Goal: Information Seeking & Learning: Learn about a topic

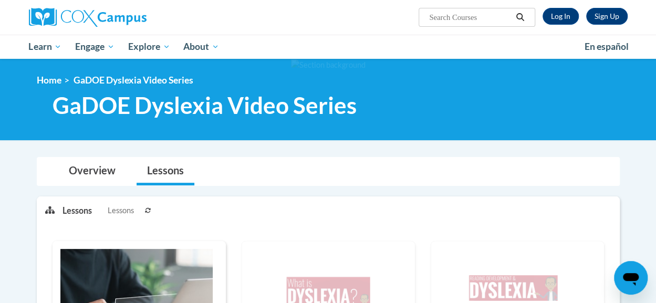
scroll to position [265, 0]
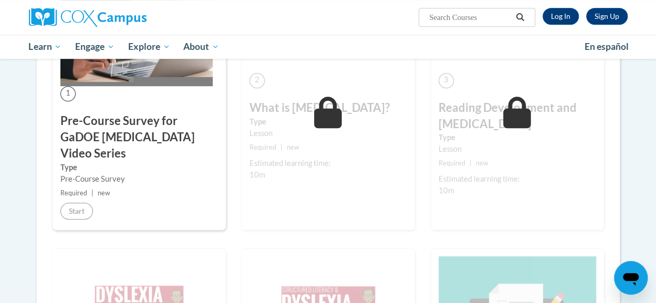
click at [89, 141] on h3 "Pre-Course Survey for GaDOE [MEDICAL_DATA] Video Series" at bounding box center [139, 137] width 158 height 48
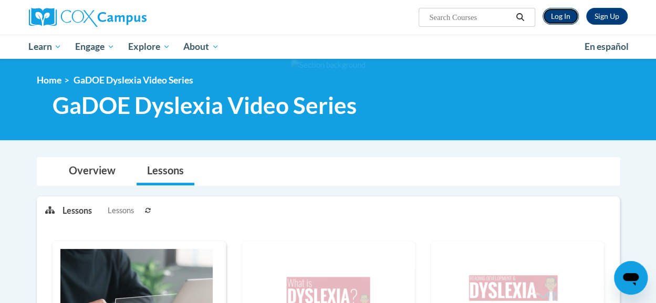
click at [564, 19] on link "Log In" at bounding box center [561, 16] width 36 height 17
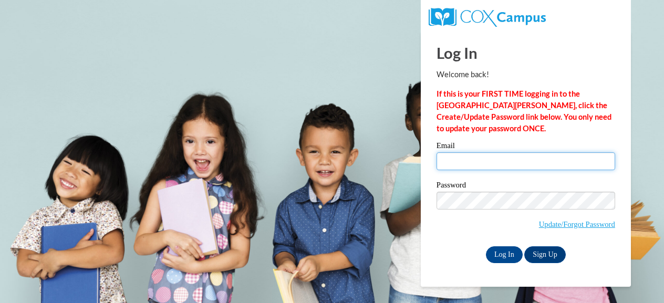
click at [503, 157] on input "Email" at bounding box center [526, 161] width 179 height 18
type input "lynn.raetz@muskegonorway.org"
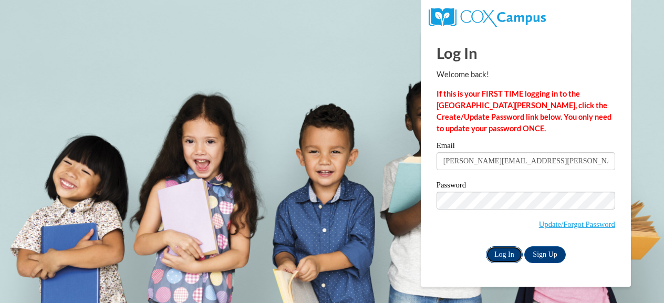
click at [507, 253] on input "Log In" at bounding box center [504, 254] width 37 height 17
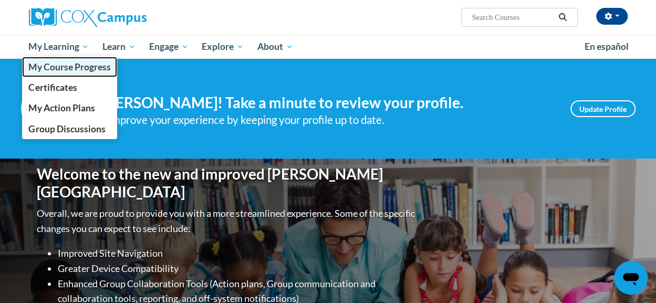
click at [61, 66] on span "My Course Progress" at bounding box center [69, 66] width 82 height 11
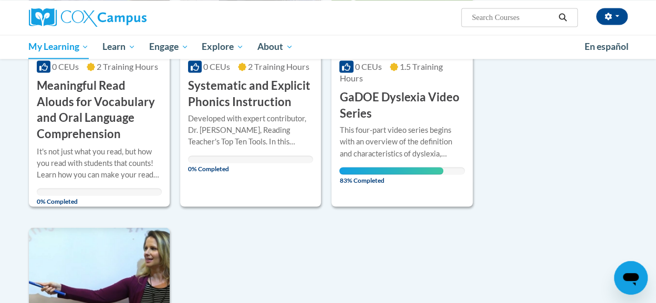
scroll to position [832, 0]
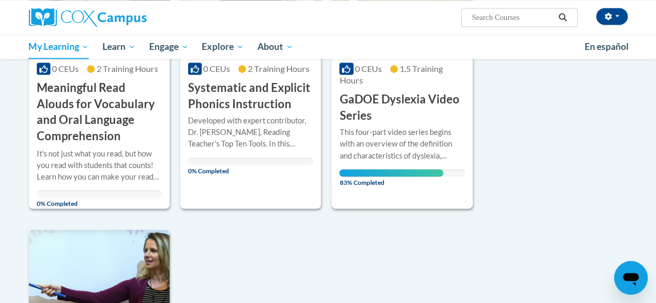
click at [383, 101] on h3 "GaDOE Dyslexia Video Series" at bounding box center [401, 107] width 125 height 33
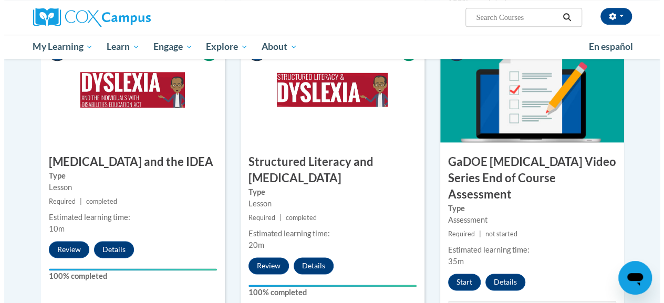
scroll to position [522, 0]
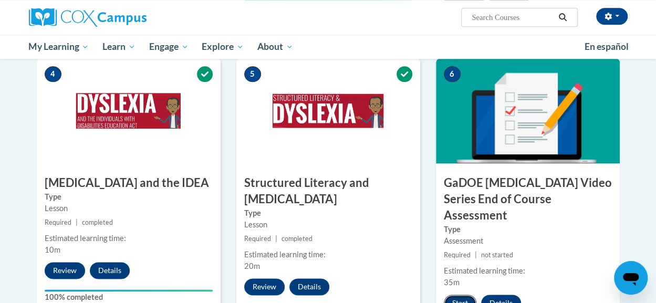
click at [459, 295] on button "Start" at bounding box center [460, 303] width 33 height 17
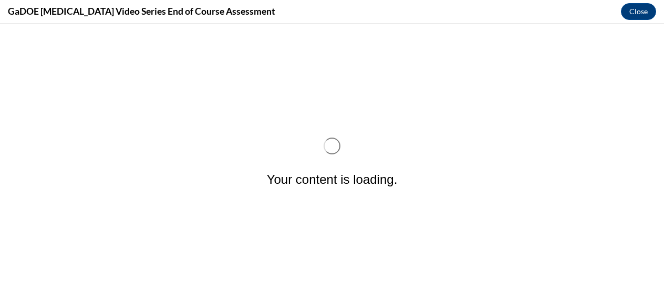
scroll to position [0, 0]
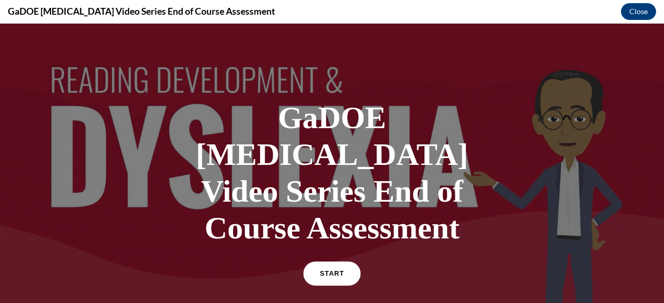
click at [328, 262] on link "START" at bounding box center [331, 274] width 57 height 24
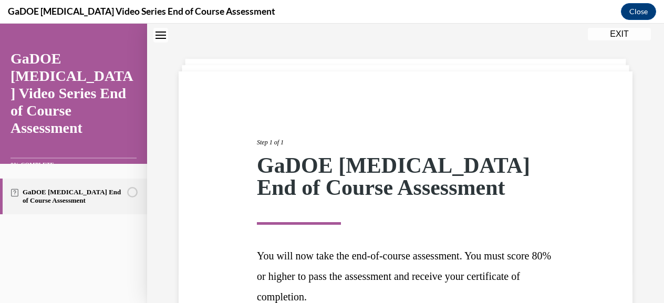
scroll to position [141, 0]
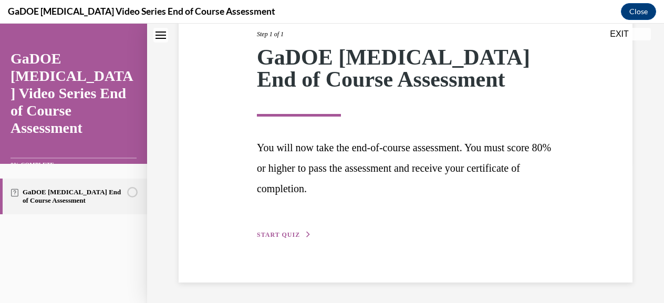
click at [290, 236] on span "START QUIZ" at bounding box center [278, 234] width 43 height 7
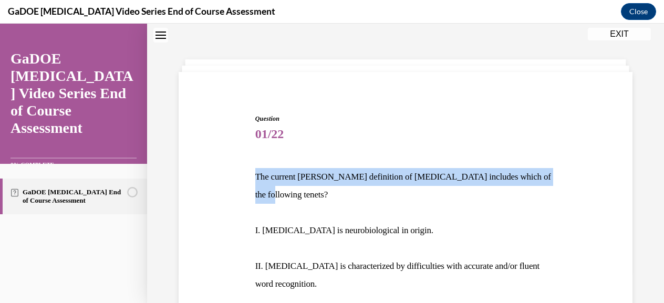
drag, startPoint x: 253, startPoint y: 177, endPoint x: 560, endPoint y: 168, distance: 307.0
copy p "The current [PERSON_NAME] definition of [MEDICAL_DATA] includes which of the fo…"
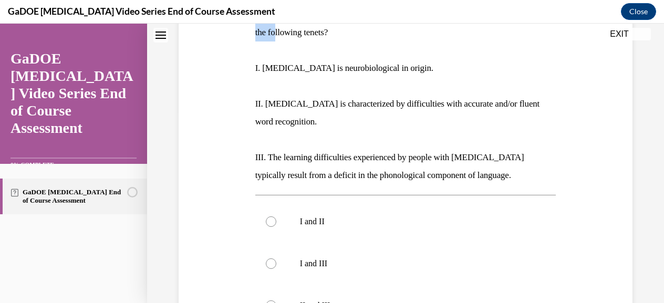
scroll to position [362, 0]
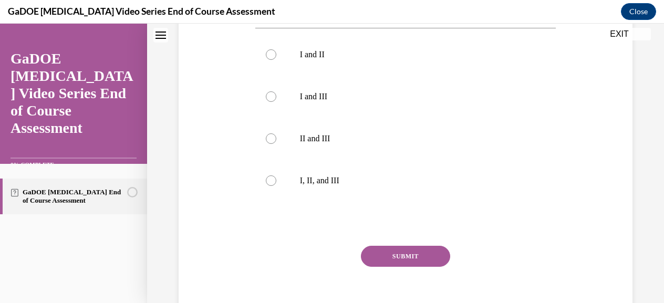
click at [655, 142] on div "Question 01/22 The current [PERSON_NAME] definition of [MEDICAL_DATA] includes …" at bounding box center [405, 24] width 517 height 658
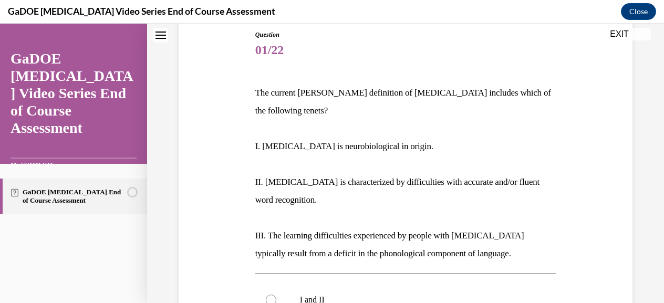
scroll to position [361, 0]
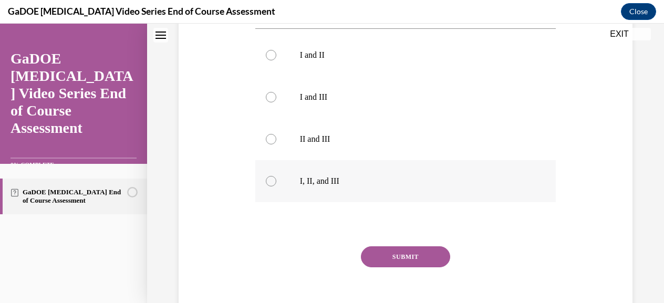
click at [272, 176] on div at bounding box center [271, 181] width 11 height 11
click at [272, 176] on input "I, II, and III" at bounding box center [271, 181] width 11 height 11
radio input "true"
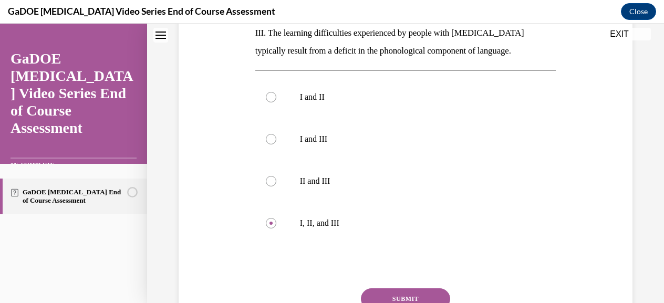
scroll to position [298, 0]
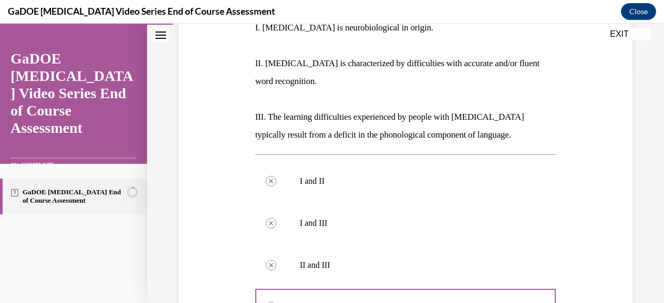
scroll to position [478, 0]
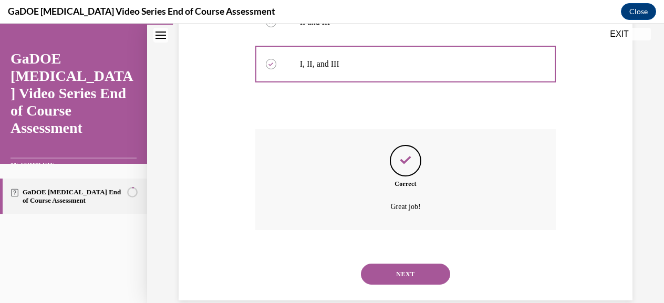
click at [400, 264] on button "NEXT" at bounding box center [405, 274] width 89 height 21
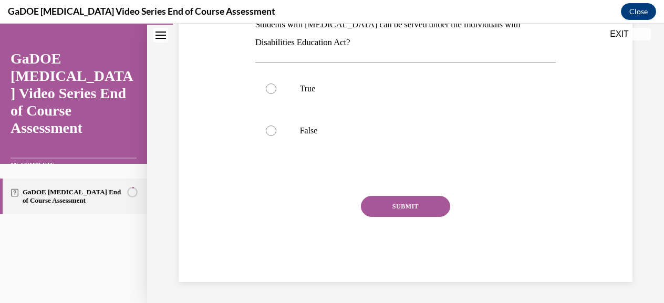
scroll to position [32, 0]
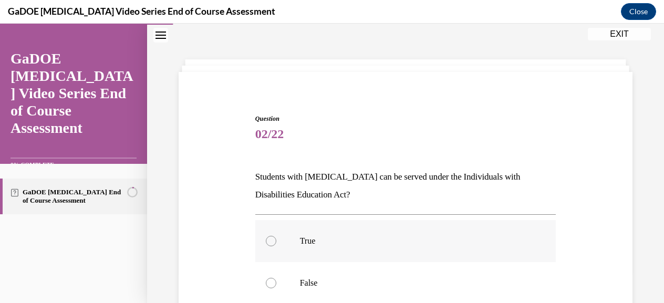
click at [272, 239] on div at bounding box center [271, 241] width 11 height 11
click at [272, 239] on input "True" at bounding box center [271, 241] width 11 height 11
radio input "true"
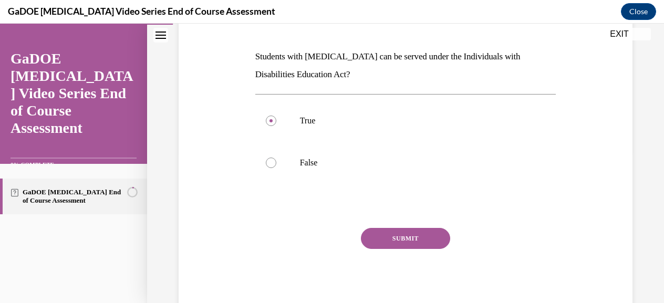
click at [422, 235] on button "SUBMIT" at bounding box center [405, 238] width 89 height 21
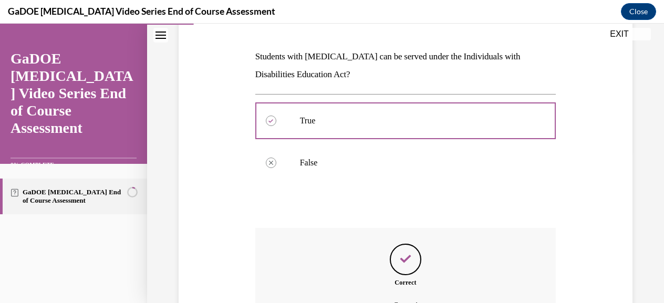
scroll to position [131, 0]
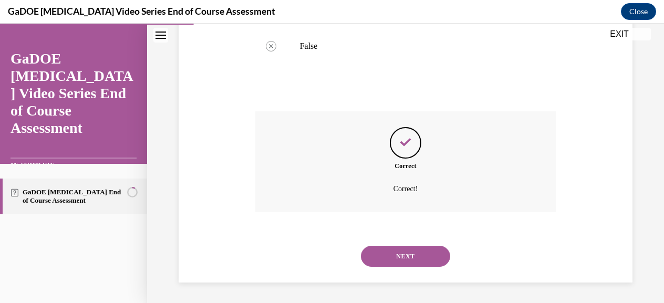
click at [415, 257] on button "NEXT" at bounding box center [405, 256] width 89 height 21
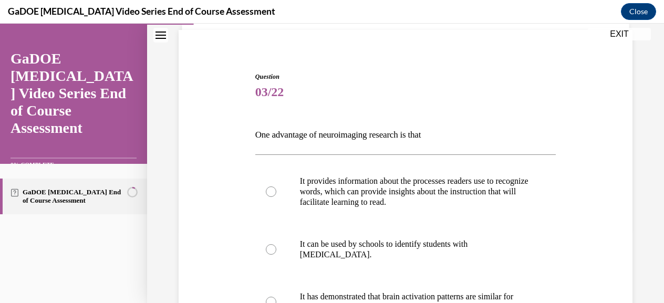
scroll to position [116, 0]
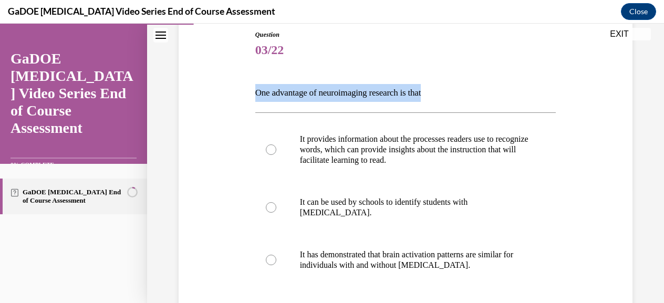
drag, startPoint x: 439, startPoint y: 93, endPoint x: 256, endPoint y: 91, distance: 183.4
click at [256, 91] on p "One advantage of neuroimaging research is that" at bounding box center [405, 93] width 301 height 18
copy p "One advantage of neuroimaging research is that"
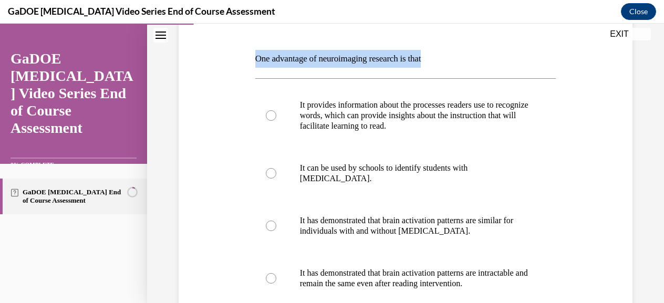
scroll to position [145, 0]
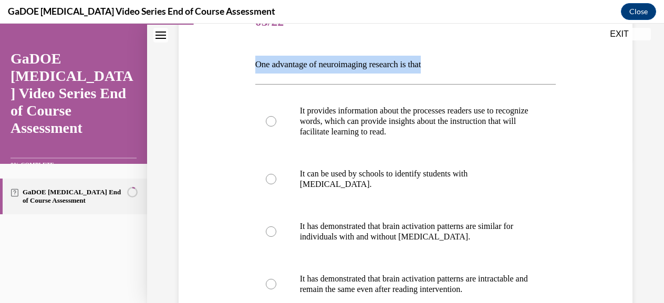
click at [592, 52] on div "Question 03/22 One advantage of neuroimaging research is that It provides infor…" at bounding box center [405, 205] width 459 height 471
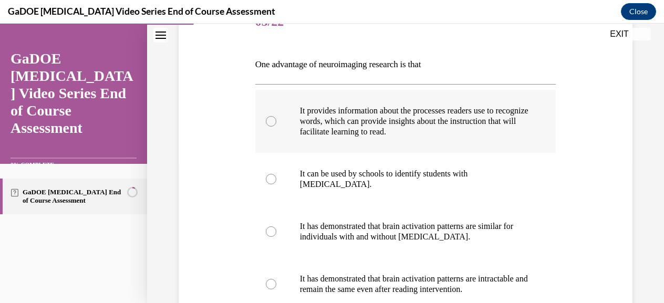
click at [267, 121] on div at bounding box center [271, 121] width 11 height 11
click at [267, 121] on input "It provides information about the processes readers use to recognize words, whi…" at bounding box center [271, 121] width 11 height 11
radio input "true"
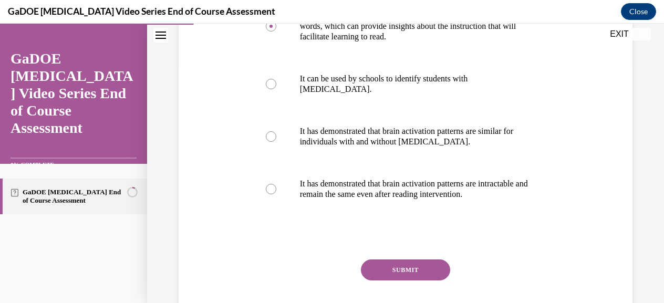
scroll to position [240, 0]
click at [400, 272] on button "SUBMIT" at bounding box center [405, 269] width 89 height 21
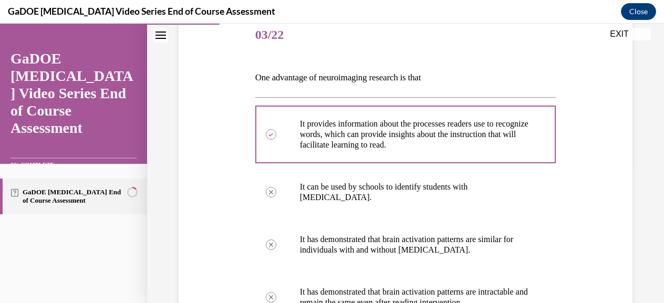
scroll to position [376, 0]
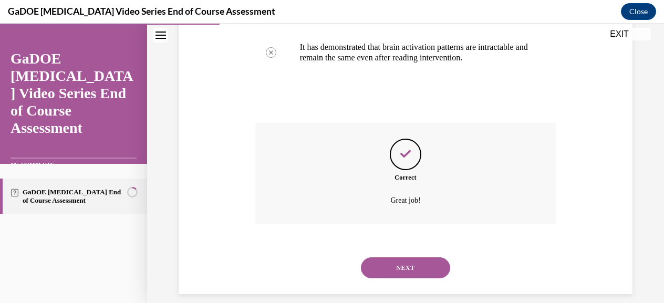
click at [396, 262] on button "NEXT" at bounding box center [405, 267] width 89 height 21
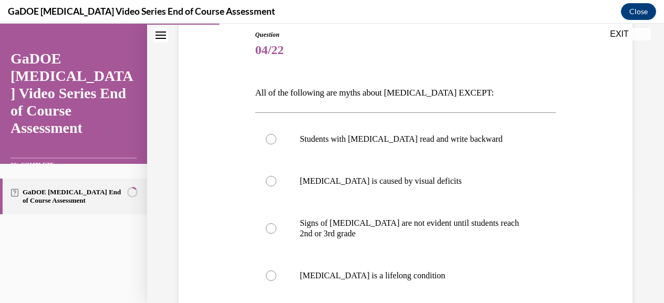
scroll to position [137, 0]
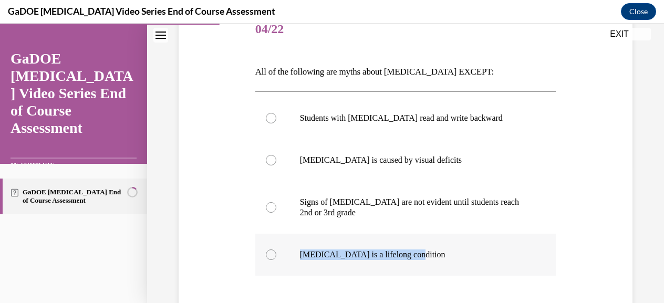
drag, startPoint x: 411, startPoint y: 253, endPoint x: 299, endPoint y: 252, distance: 111.9
click at [300, 252] on p "[MEDICAL_DATA] is a lifelong condition" at bounding box center [415, 255] width 230 height 11
copy p "[MEDICAL_DATA] is a lifelong condition"
click at [271, 251] on div at bounding box center [271, 255] width 11 height 11
click at [271, 251] on input "[MEDICAL_DATA] is a lifelong condition" at bounding box center [271, 255] width 11 height 11
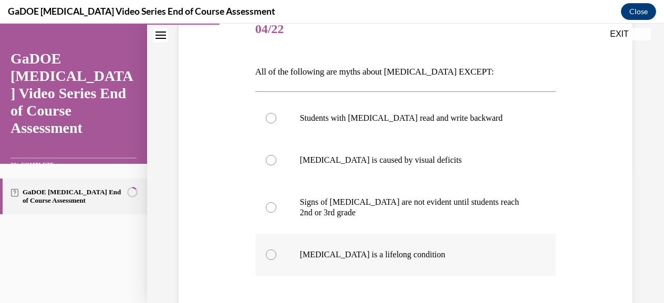
radio input "true"
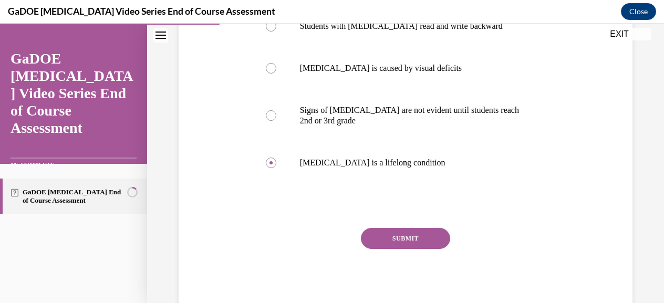
click at [406, 238] on button "SUBMIT" at bounding box center [405, 238] width 89 height 21
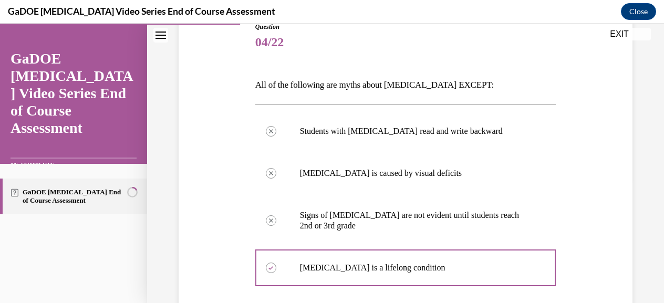
scroll to position [346, 0]
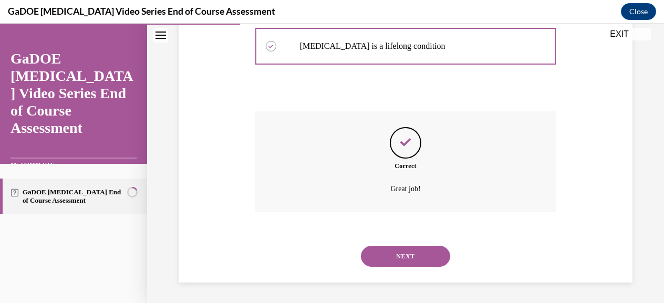
click at [404, 253] on button "NEXT" at bounding box center [405, 256] width 89 height 21
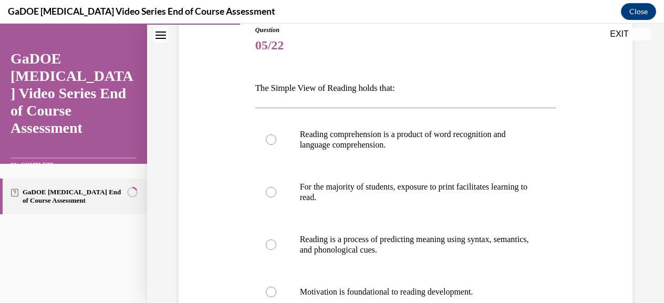
scroll to position [123, 0]
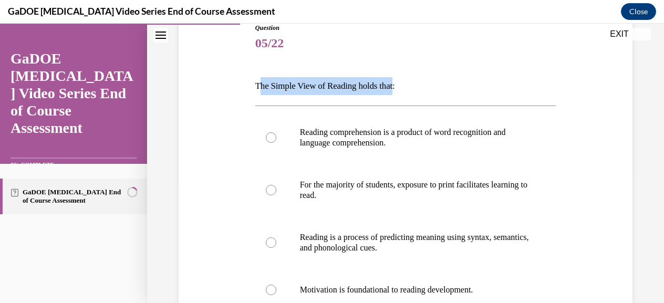
drag, startPoint x: 256, startPoint y: 88, endPoint x: 399, endPoint y: 93, distance: 142.5
click at [399, 93] on p "The Simple View of Reading holds that:" at bounding box center [405, 86] width 301 height 18
copy p "he Simple View of Reading holds that"
click at [274, 138] on div at bounding box center [271, 137] width 11 height 11
click at [274, 138] on input "Reading comprehension is a product of word recognition and language comprehensi…" at bounding box center [271, 137] width 11 height 11
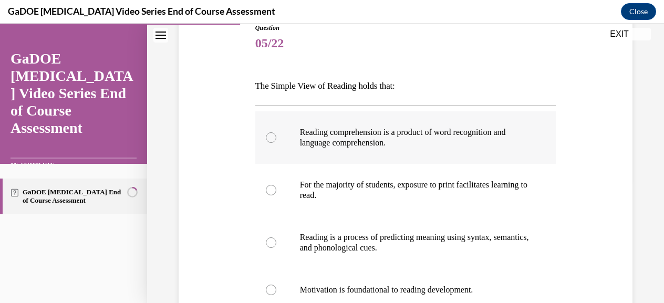
radio input "true"
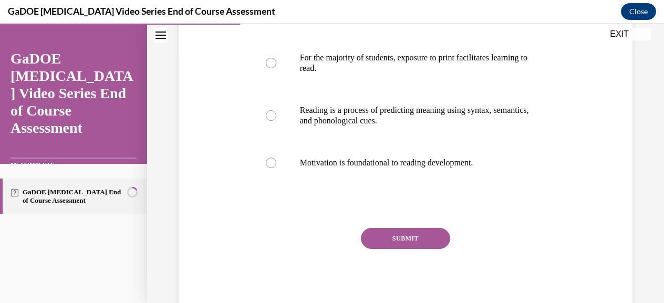
click at [413, 237] on button "SUBMIT" at bounding box center [405, 238] width 89 height 21
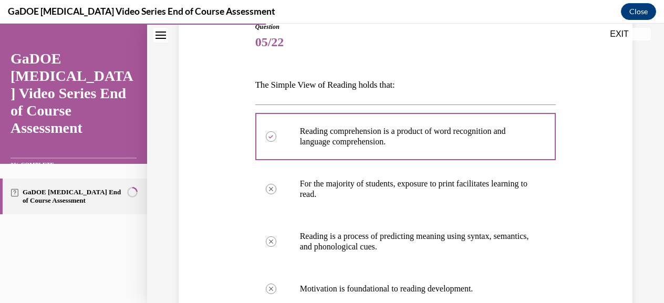
scroll to position [367, 0]
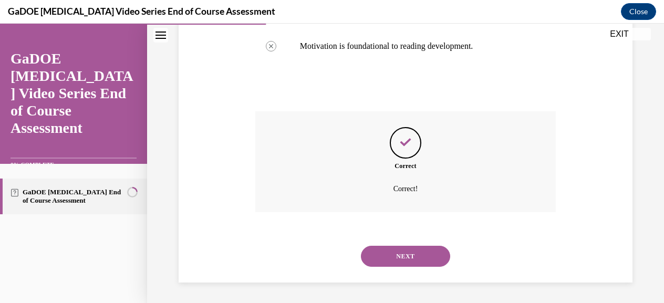
click at [395, 256] on button "NEXT" at bounding box center [405, 256] width 89 height 21
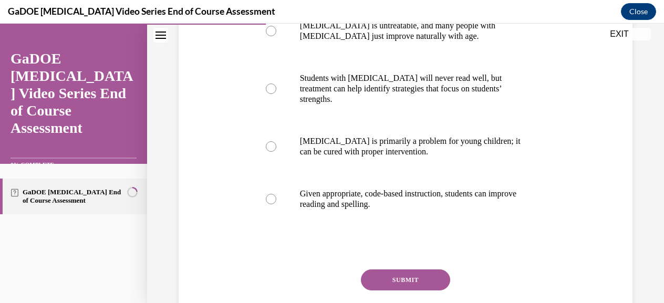
scroll to position [254, 0]
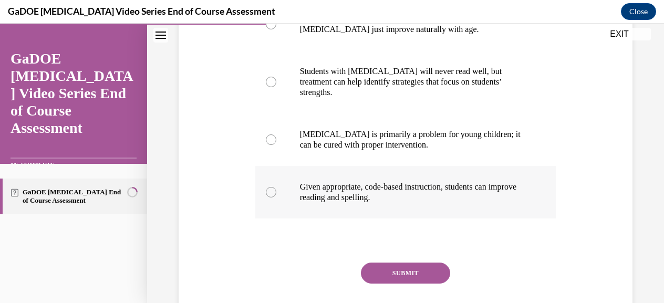
click at [269, 187] on div at bounding box center [271, 192] width 11 height 11
click at [269, 187] on input "Given appropriate, code-based instruction, students can improve reading and spe…" at bounding box center [271, 192] width 11 height 11
radio input "true"
click at [395, 263] on button "SUBMIT" at bounding box center [405, 273] width 89 height 21
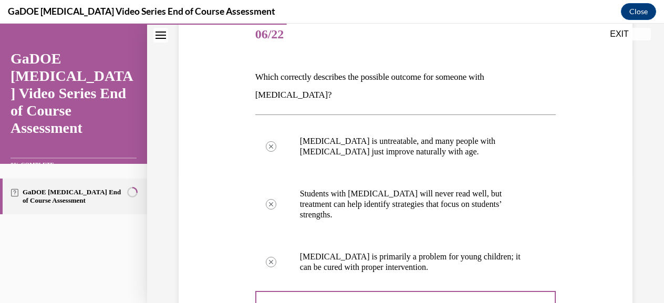
scroll to position [377, 0]
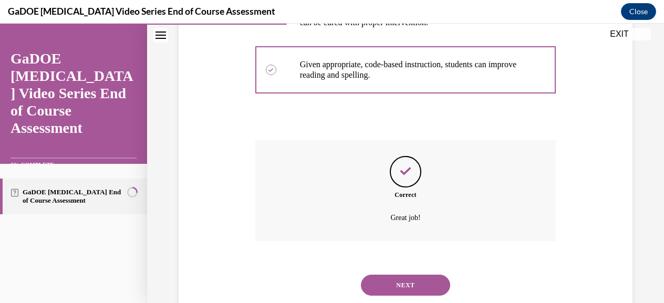
click at [406, 275] on button "NEXT" at bounding box center [405, 285] width 89 height 21
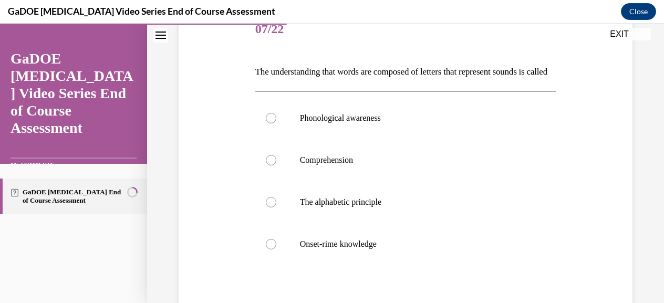
scroll to position [158, 0]
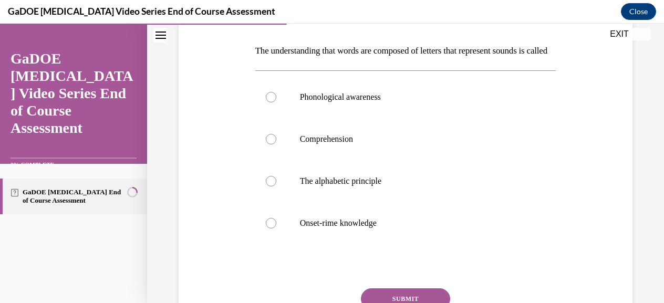
drag, startPoint x: 290, startPoint y: 68, endPoint x: 254, endPoint y: 48, distance: 40.5
click at [255, 48] on p "The understanding that words are composed of letters that represent sounds is c…" at bounding box center [405, 51] width 301 height 18
copy p "The understanding that words are composed of letters that represent sounds is c…"
click at [268, 187] on div at bounding box center [271, 181] width 11 height 11
click at [268, 187] on input "The alphabetic principle" at bounding box center [271, 181] width 11 height 11
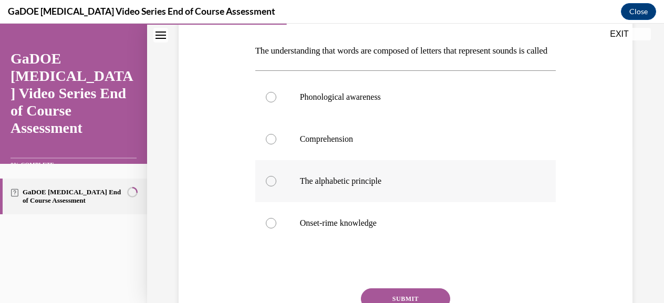
radio input "true"
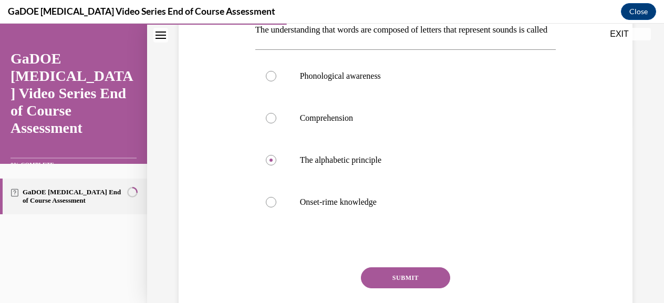
scroll to position [200, 0]
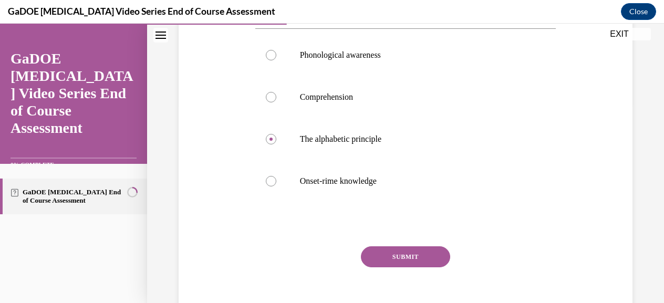
click at [409, 267] on button "SUBMIT" at bounding box center [405, 256] width 89 height 21
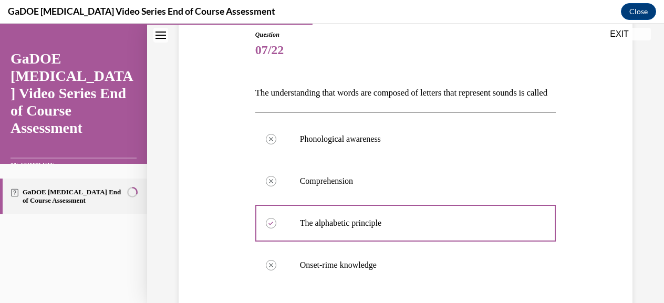
scroll to position [353, 0]
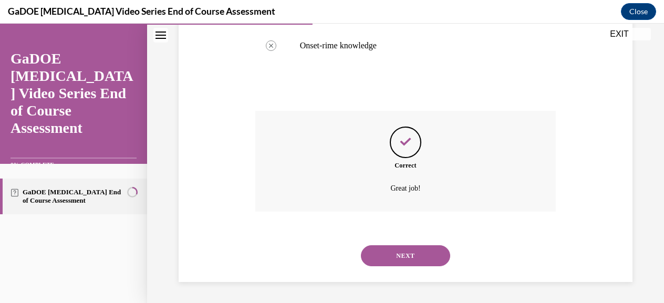
click at [406, 259] on button "NEXT" at bounding box center [405, 255] width 89 height 21
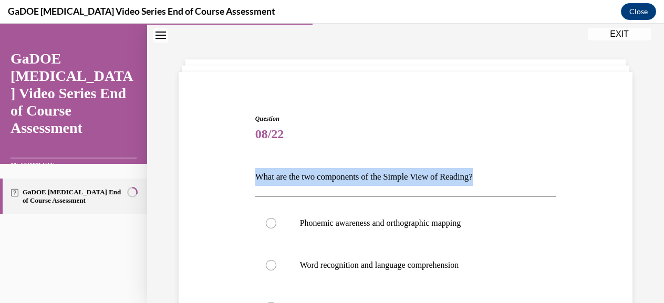
drag, startPoint x: 491, startPoint y: 177, endPoint x: 254, endPoint y: 180, distance: 237.0
click at [255, 180] on p "What are the two components of the Simple View of Reading?" at bounding box center [405, 177] width 301 height 18
copy p "What are the two components of the Simple View of Reading?"
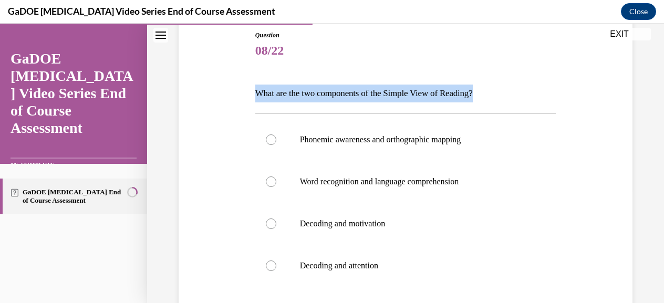
scroll to position [117, 0]
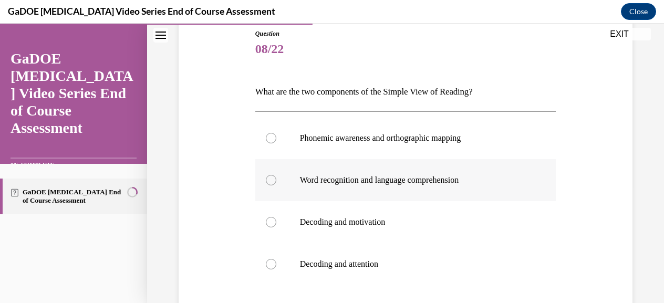
click at [300, 180] on p "Word recognition and language comprehension" at bounding box center [415, 180] width 230 height 11
click at [276, 180] on input "Word recognition and language comprehension" at bounding box center [271, 180] width 11 height 11
radio input "true"
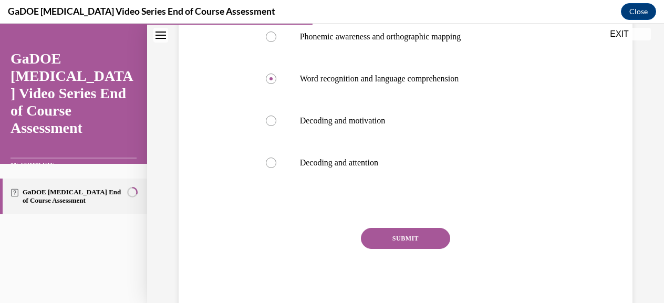
click at [413, 239] on button "SUBMIT" at bounding box center [405, 238] width 89 height 21
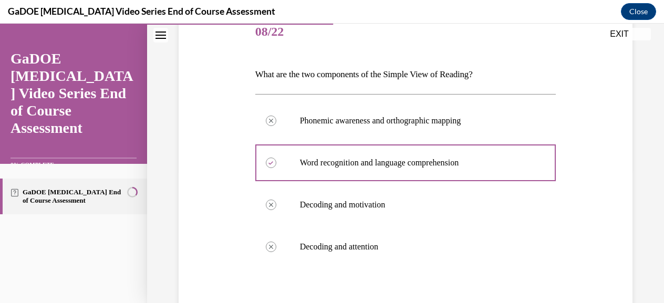
scroll to position [335, 0]
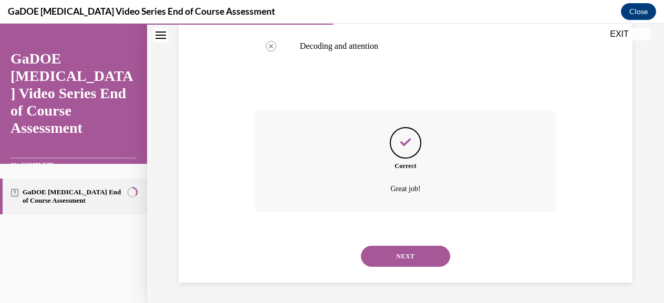
click at [419, 254] on button "NEXT" at bounding box center [405, 256] width 89 height 21
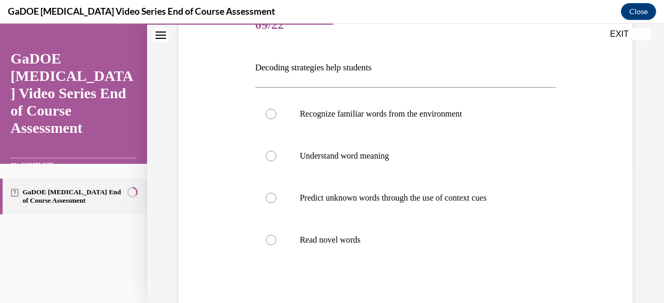
scroll to position [141, 0]
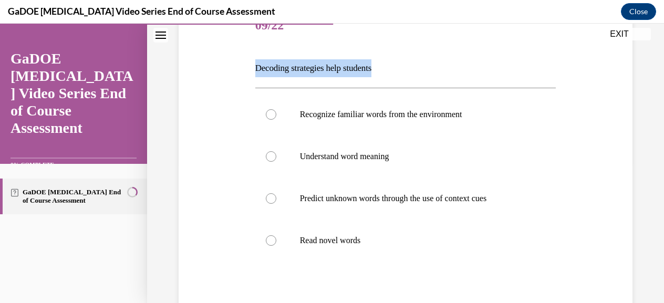
drag, startPoint x: 387, startPoint y: 71, endPoint x: 255, endPoint y: 72, distance: 131.4
click at [255, 72] on p "Decoding strategies help students" at bounding box center [405, 68] width 301 height 18
copy p "Decoding strategies help students"
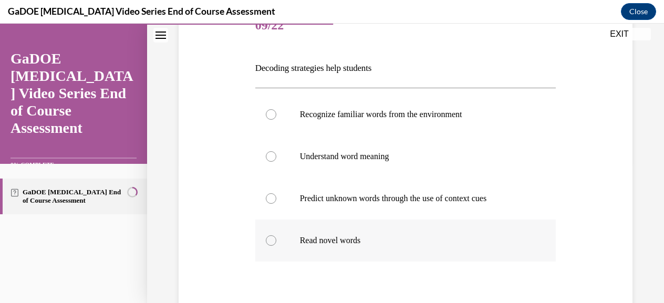
click at [271, 244] on div at bounding box center [271, 240] width 11 height 11
click at [271, 244] on input "Read novel words" at bounding box center [271, 240] width 11 height 11
radio input "true"
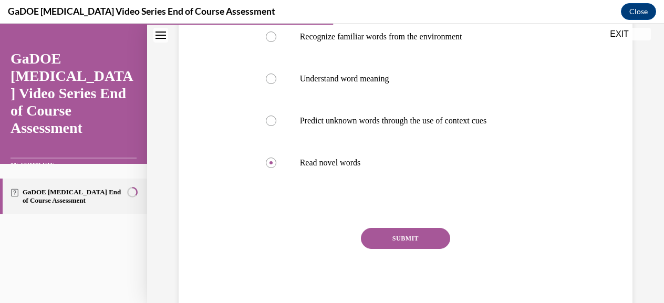
click at [410, 244] on button "SUBMIT" at bounding box center [405, 238] width 89 height 21
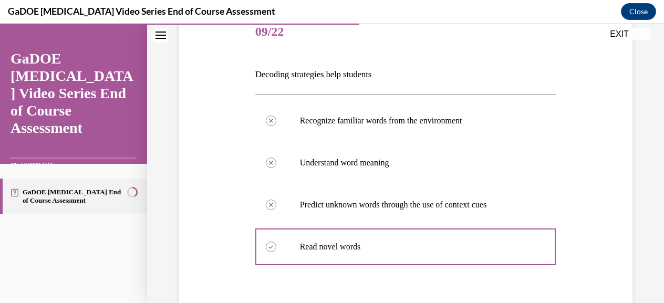
scroll to position [335, 0]
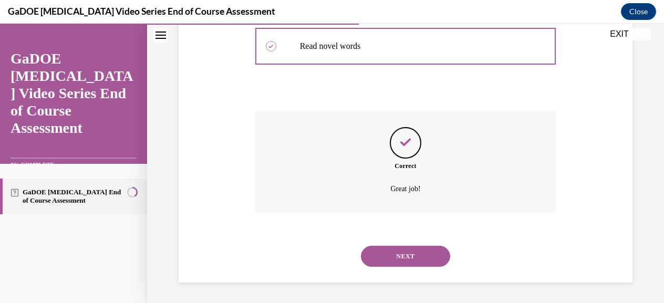
click at [406, 253] on button "NEXT" at bounding box center [405, 256] width 89 height 21
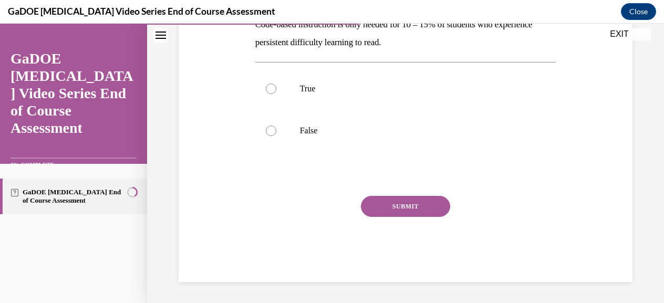
scroll to position [32, 0]
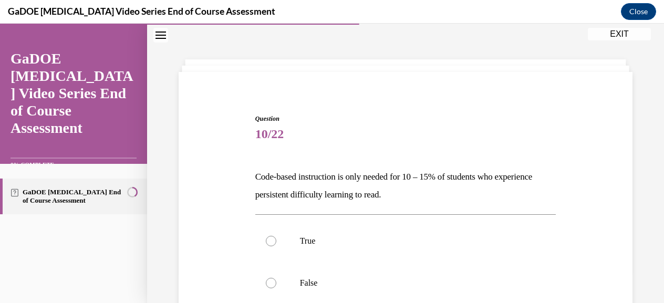
drag, startPoint x: 438, startPoint y: 193, endPoint x: 251, endPoint y: 177, distance: 187.7
click at [253, 177] on div "Question 10/22 Code-based instruction is only needed for 10 – 15% of students w…" at bounding box center [406, 266] width 306 height 336
copy p "Code-based instruction is only needed for 10 – 15% of students who experience p…"
click at [270, 282] on div at bounding box center [271, 283] width 11 height 11
click at [270, 282] on input "False" at bounding box center [271, 283] width 11 height 11
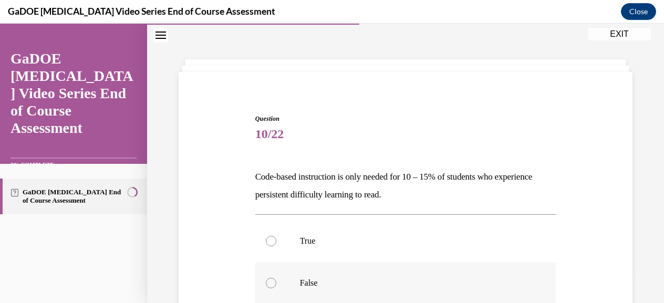
radio input "true"
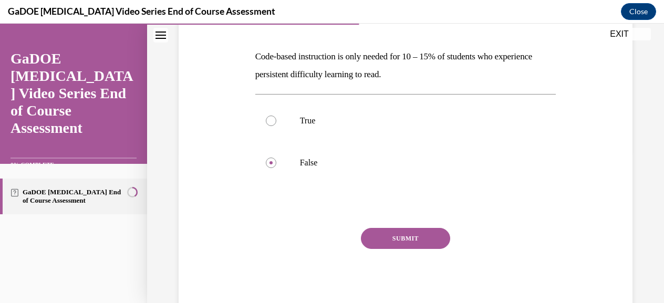
click at [401, 233] on button "SUBMIT" at bounding box center [405, 238] width 89 height 21
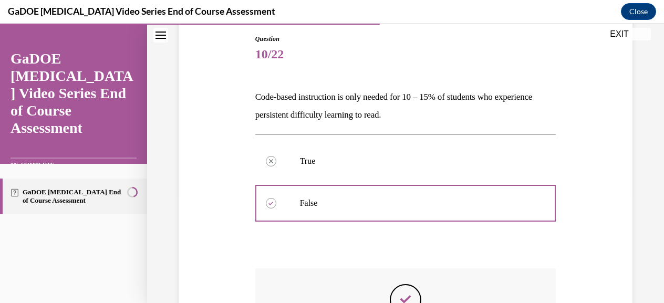
scroll to position [269, 0]
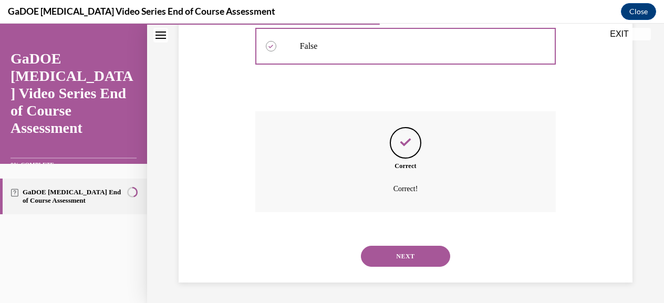
click at [405, 257] on button "NEXT" at bounding box center [405, 256] width 89 height 21
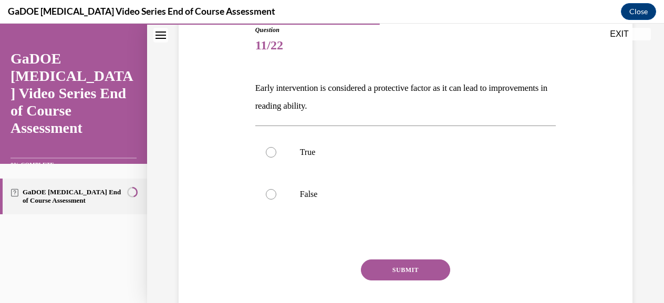
scroll to position [124, 0]
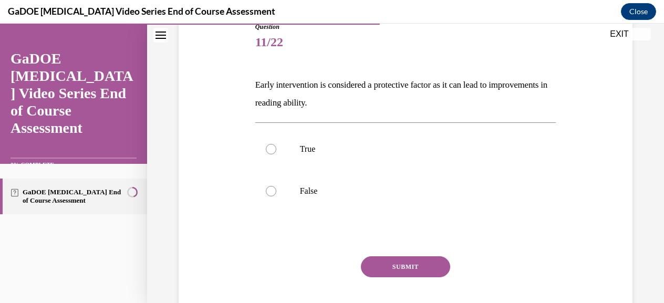
drag, startPoint x: 380, startPoint y: 106, endPoint x: 233, endPoint y: 88, distance: 147.7
click at [233, 88] on div "Question 11/22 Early intervention is considered a protective factor as it can l…" at bounding box center [405, 167] width 459 height 352
copy p "Early intervention is considered a protective factor as it can lead to improvem…"
click at [312, 152] on p "True" at bounding box center [415, 149] width 230 height 11
click at [276, 152] on input "True" at bounding box center [271, 149] width 11 height 11
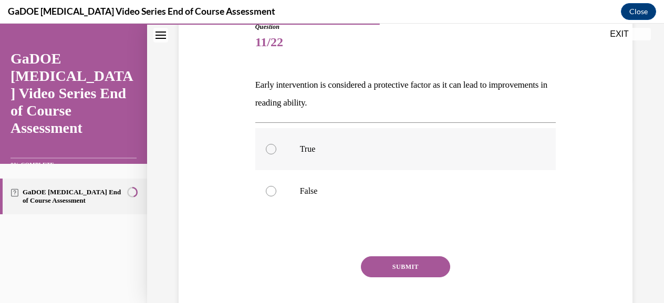
radio input "true"
click at [410, 266] on button "SUBMIT" at bounding box center [405, 266] width 89 height 21
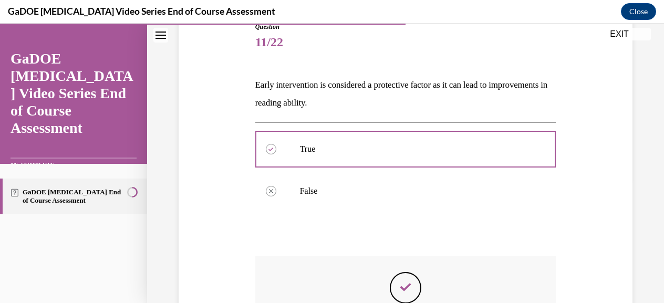
scroll to position [269, 0]
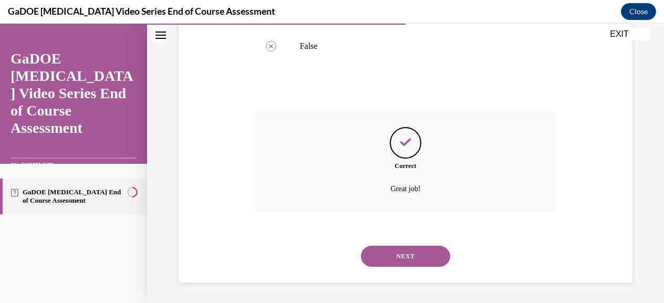
click at [409, 253] on button "NEXT" at bounding box center [405, 256] width 89 height 21
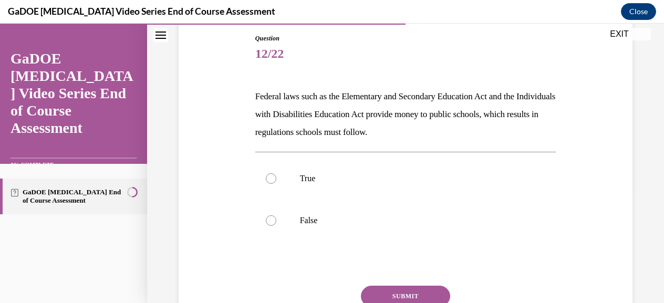
scroll to position [112, 0]
drag, startPoint x: 442, startPoint y: 139, endPoint x: 255, endPoint y: 100, distance: 191.1
click at [255, 100] on p "Federal laws such as the Elementary and Secondary Education Act and the Individ…" at bounding box center [405, 115] width 301 height 54
copy p "Federal laws such as the Elementary and Secondary Education Act and the Individ…"
click at [313, 177] on p "True" at bounding box center [415, 179] width 230 height 11
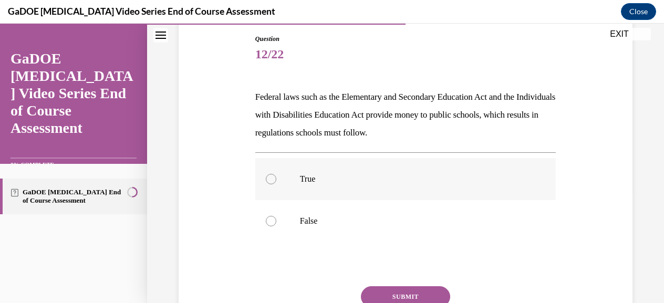
click at [276, 177] on input "True" at bounding box center [271, 179] width 11 height 11
radio input "true"
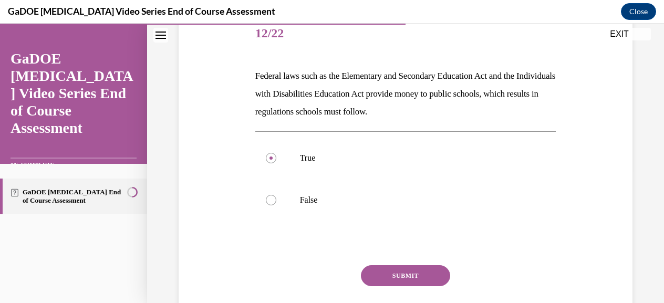
click at [413, 276] on button "SUBMIT" at bounding box center [405, 275] width 89 height 21
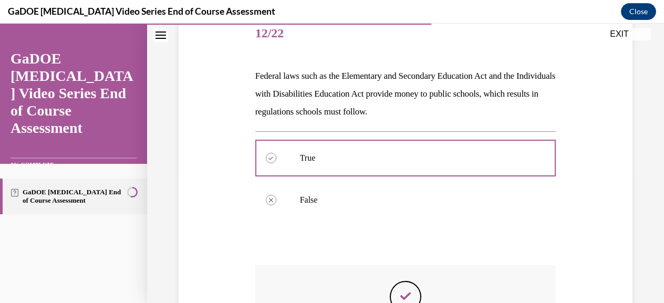
scroll to position [287, 0]
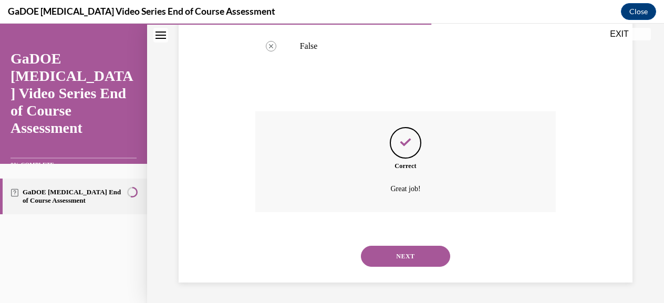
click at [394, 256] on button "NEXT" at bounding box center [405, 256] width 89 height 21
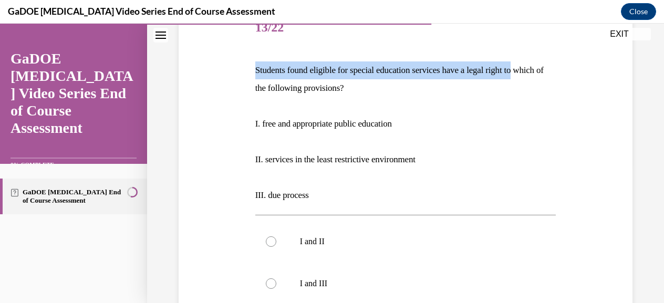
scroll to position [137, 0]
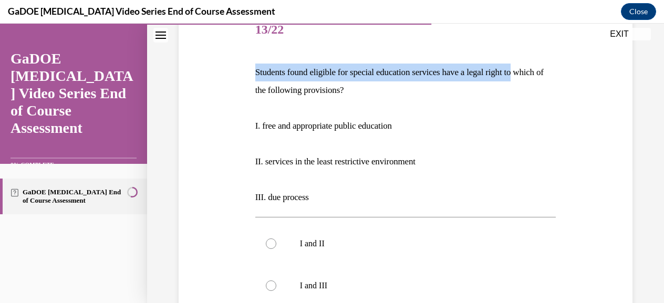
drag, startPoint x: 535, startPoint y: 48, endPoint x: 242, endPoint y: 63, distance: 293.6
click at [242, 63] on div "Question 13/22 Students found eligible for special education services have a le…" at bounding box center [405, 249] width 459 height 543
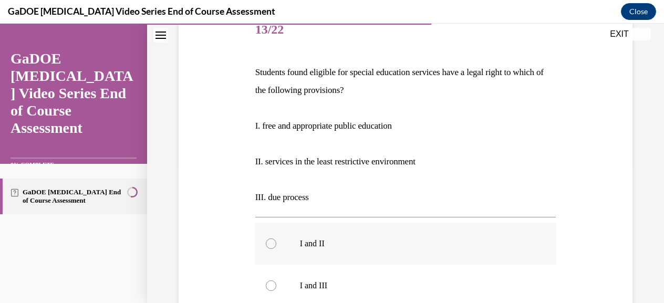
click at [309, 247] on p "I and II" at bounding box center [415, 244] width 230 height 11
click at [276, 247] on input "I and II" at bounding box center [271, 244] width 11 height 11
radio input "true"
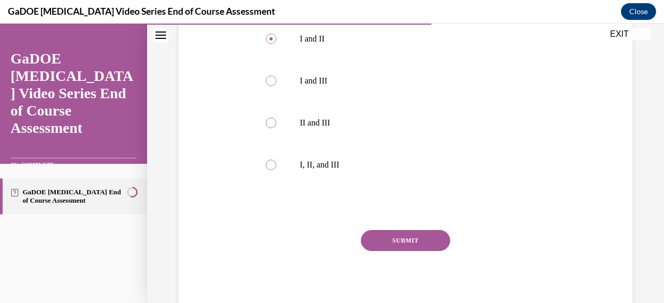
scroll to position [344, 0]
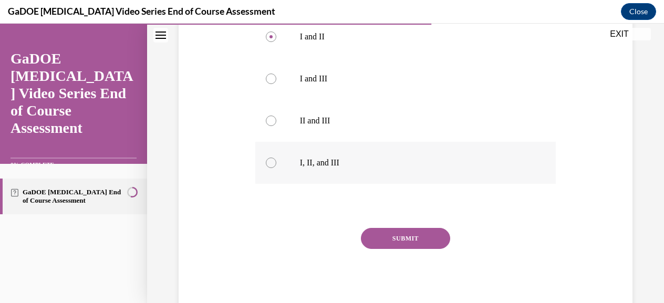
click at [317, 161] on p "I, II, and III" at bounding box center [415, 163] width 230 height 11
click at [276, 161] on input "I, II, and III" at bounding box center [271, 163] width 11 height 11
radio input "true"
click at [400, 240] on button "SUBMIT" at bounding box center [405, 238] width 89 height 21
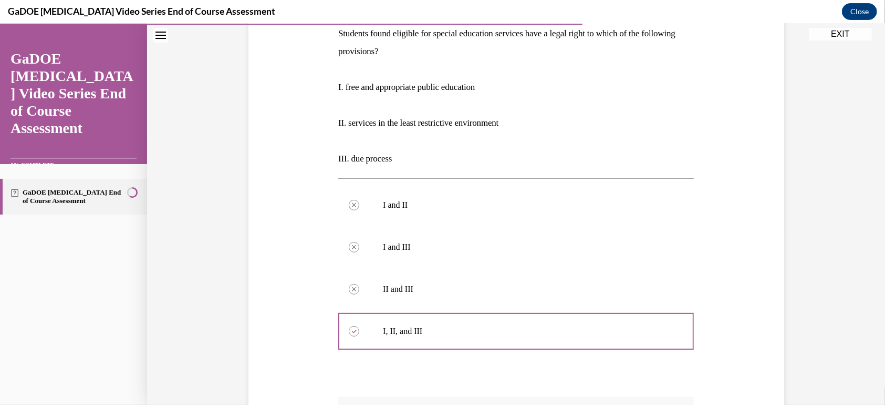
scroll to position [176, 0]
drag, startPoint x: 663, startPoint y: 43, endPoint x: 611, endPoint y: 94, distance: 73.6
click at [611, 94] on p "I. free and appropriate public education" at bounding box center [516, 87] width 356 height 18
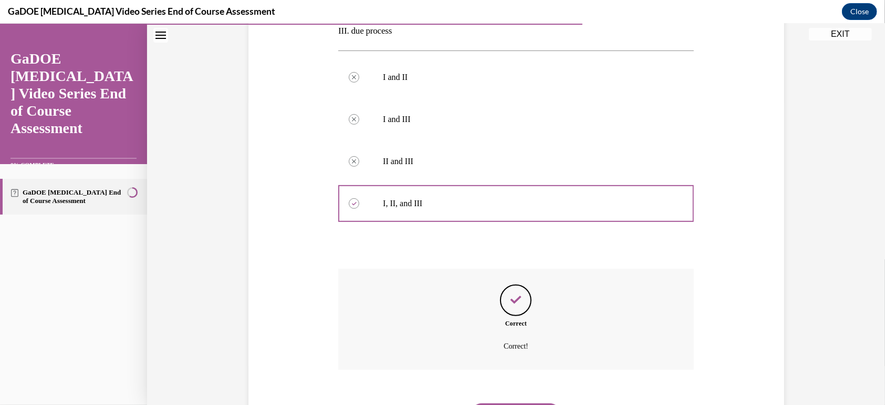
scroll to position [359, 0]
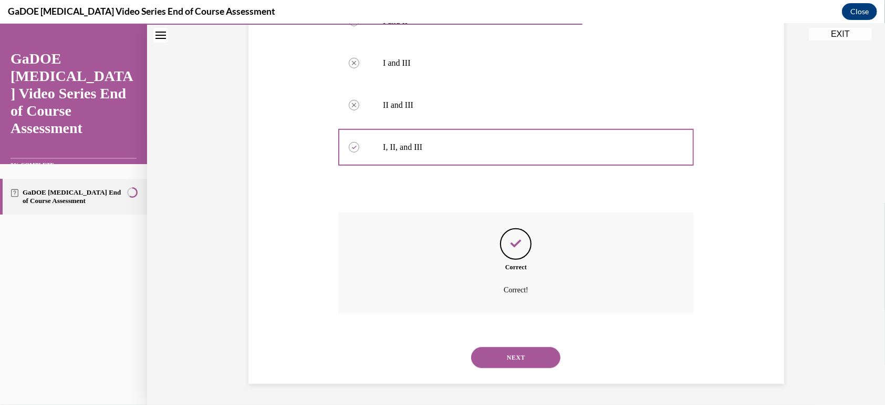
click at [507, 303] on button "NEXT" at bounding box center [515, 356] width 89 height 21
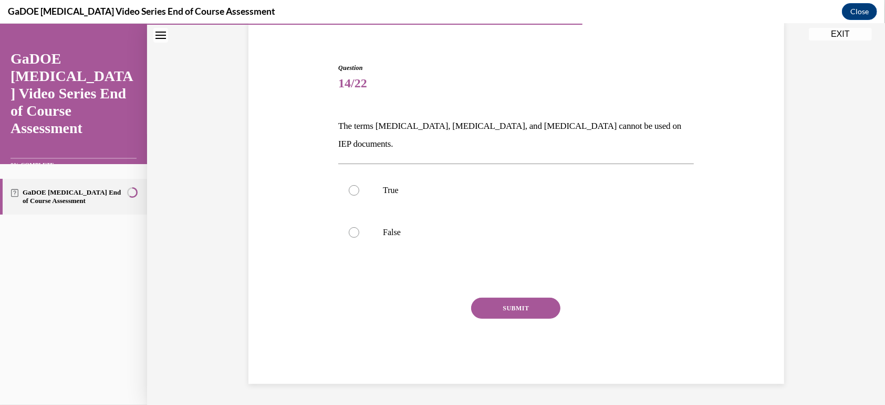
scroll to position [32, 0]
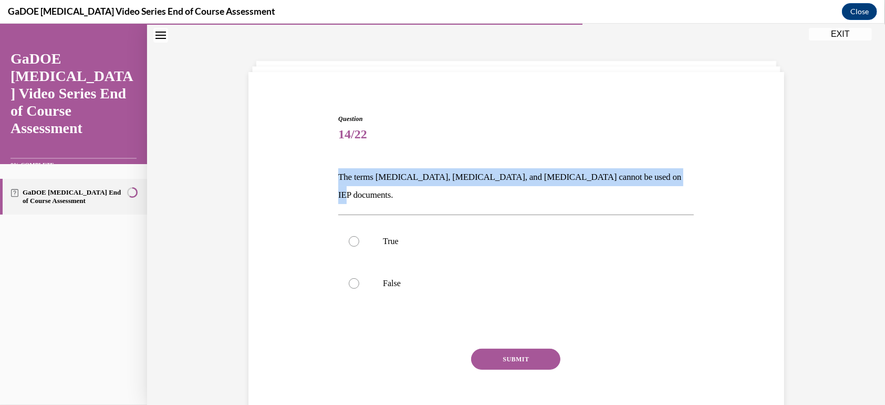
drag, startPoint x: 646, startPoint y: 176, endPoint x: 317, endPoint y: 178, distance: 328.9
click at [317, 178] on div "Question 14/22 The terms [MEDICAL_DATA], [MEDICAL_DATA], and [MEDICAL_DATA] can…" at bounding box center [516, 258] width 541 height 352
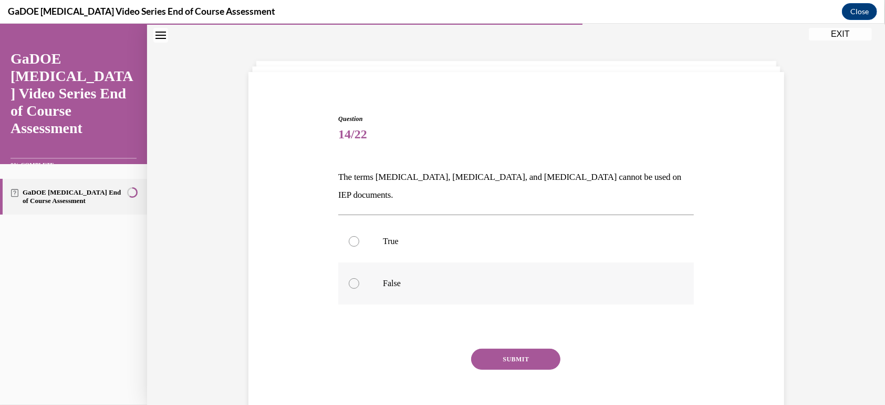
click at [393, 277] on p "False" at bounding box center [525, 282] width 285 height 11
click at [359, 277] on input "False" at bounding box center [354, 282] width 11 height 11
radio input "true"
click at [517, 303] on button "SUBMIT" at bounding box center [515, 358] width 89 height 21
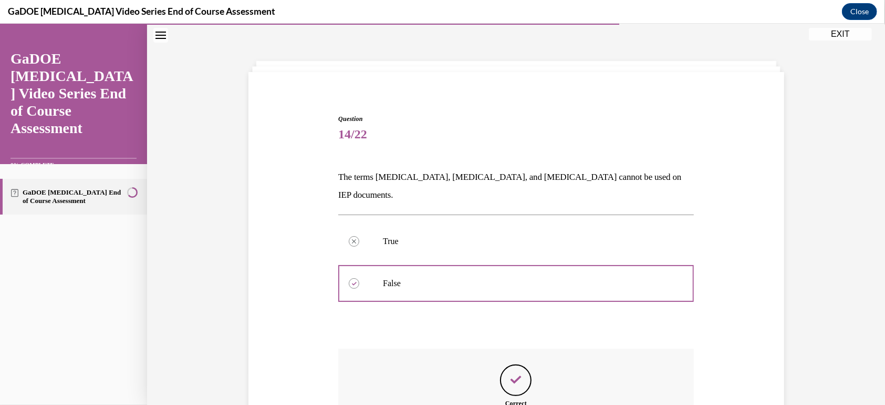
scroll to position [150, 0]
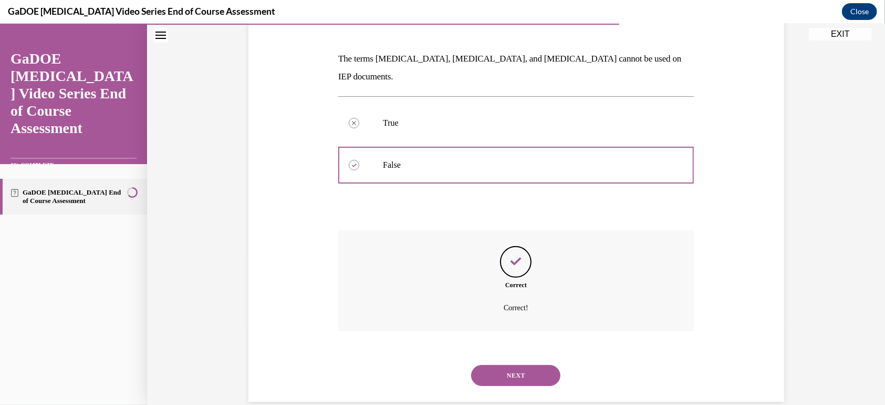
click at [490, 303] on button "NEXT" at bounding box center [515, 374] width 89 height 21
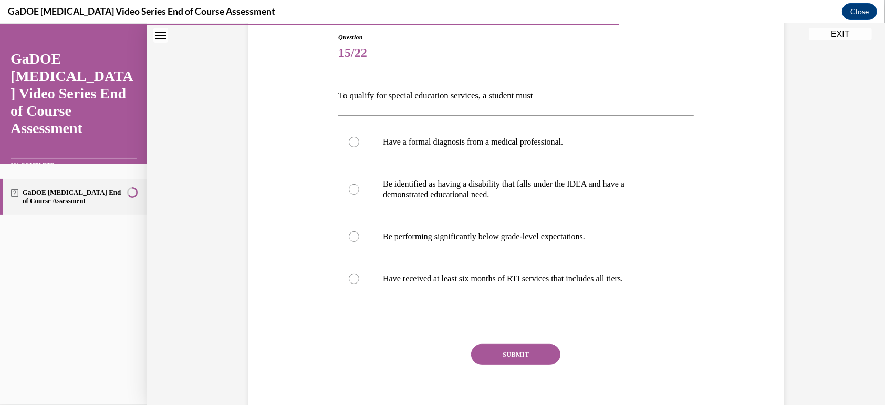
scroll to position [128, 0]
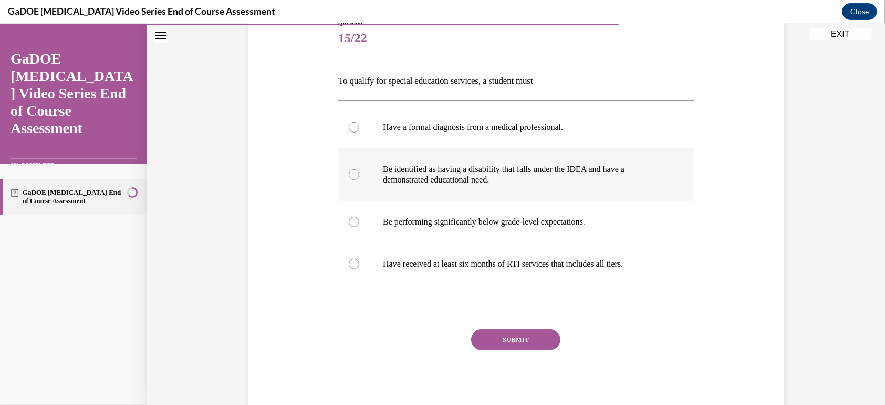
click at [388, 171] on p "Be identified as having a disability that falls under the IDEA and have a demon…" at bounding box center [525, 173] width 285 height 21
click at [359, 171] on input "Be identified as having a disability that falls under the IDEA and have a demon…" at bounding box center [354, 174] width 11 height 11
radio input "true"
click at [527, 303] on button "SUBMIT" at bounding box center [515, 338] width 89 height 21
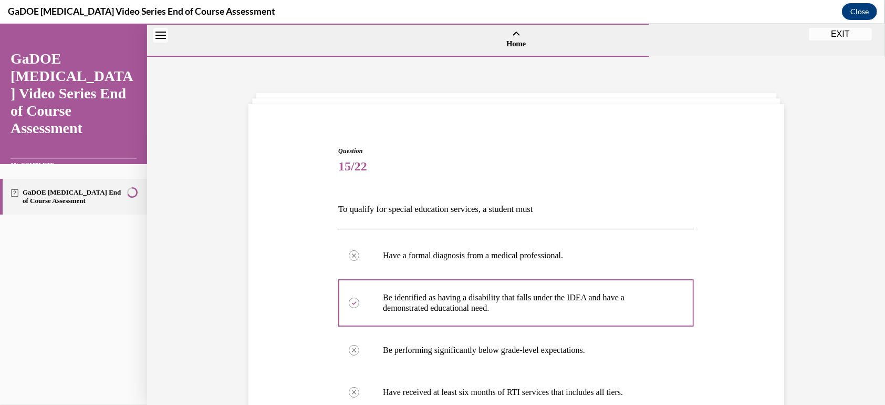
scroll to position [245, 0]
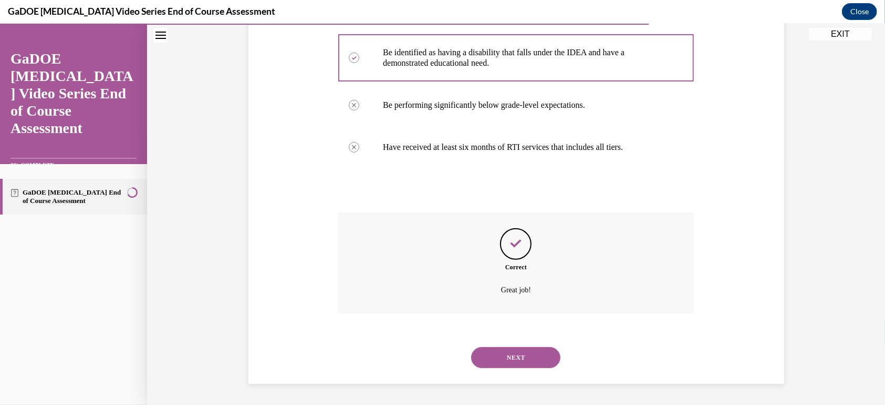
click at [515, 303] on button "NEXT" at bounding box center [515, 356] width 89 height 21
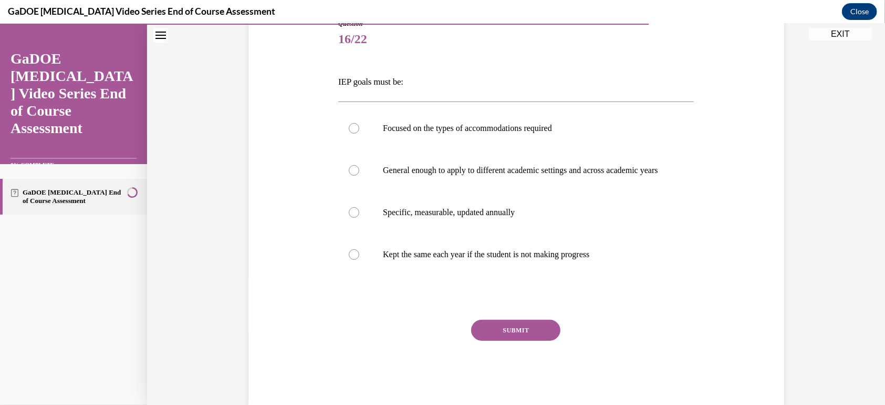
scroll to position [128, 0]
click at [440, 208] on label "Specific, measurable, updated annually" at bounding box center [516, 211] width 356 height 42
click at [359, 208] on input "Specific, measurable, updated annually" at bounding box center [354, 210] width 11 height 11
radio input "true"
click at [513, 303] on button "SUBMIT" at bounding box center [515, 328] width 89 height 21
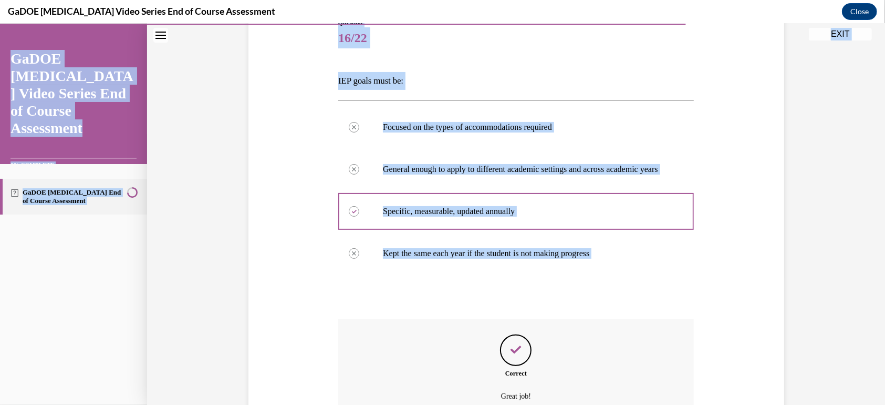
scroll to position [245, 0]
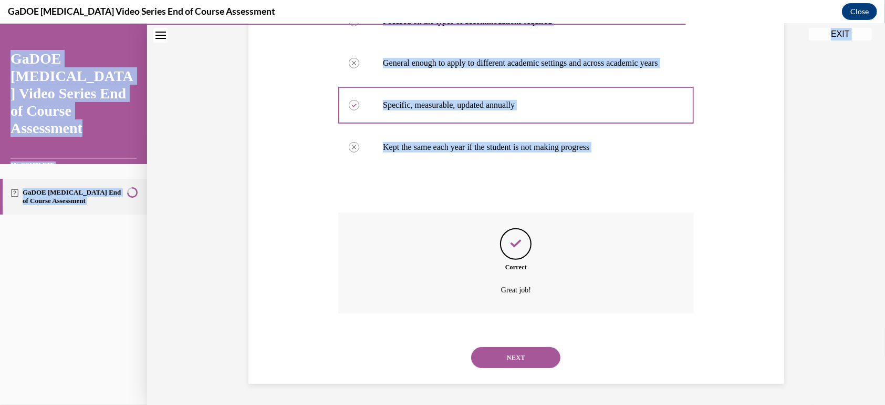
drag, startPoint x: 513, startPoint y: 338, endPoint x: 593, endPoint y: 430, distance: 122.2
click at [593, 303] on html "Correct. Correct answer: Specific, measurable, updated annually . Your answer: …" at bounding box center [442, 213] width 885 height 381
click at [506, 303] on button "NEXT" at bounding box center [515, 356] width 89 height 21
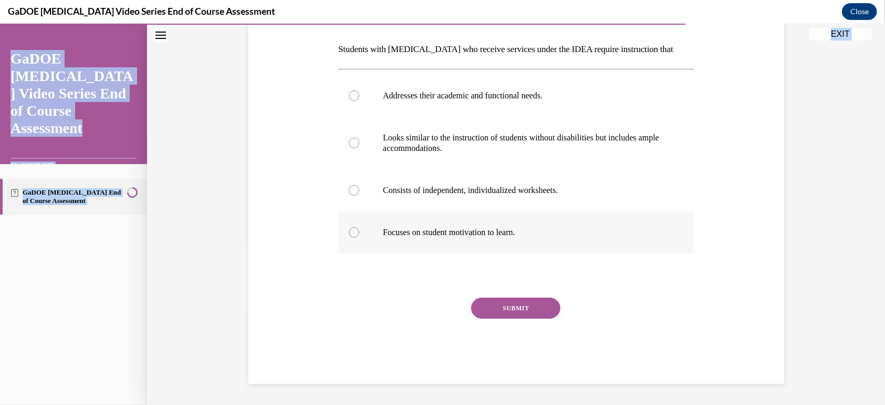
scroll to position [32, 0]
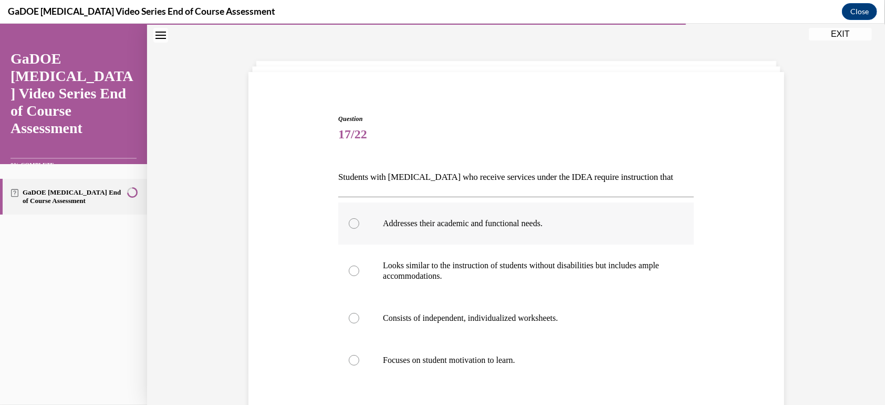
click at [420, 226] on p "Addresses their academic and functional needs." at bounding box center [525, 223] width 285 height 11
click at [359, 226] on input "Addresses their academic and functional needs." at bounding box center [354, 223] width 11 height 11
radio input "true"
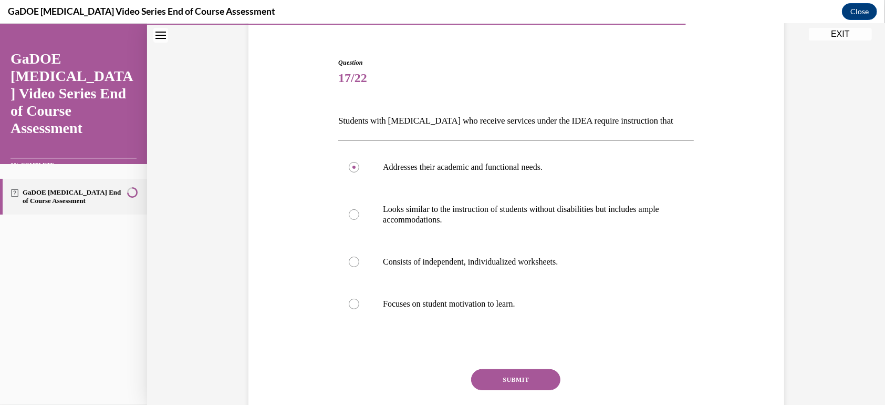
scroll to position [116, 0]
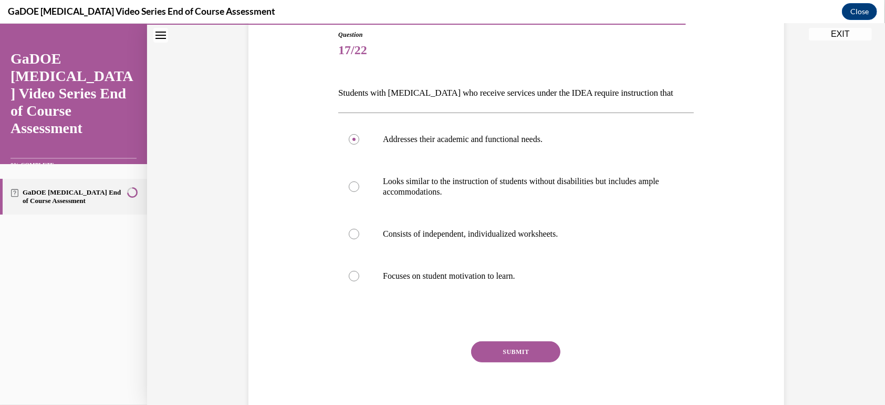
click at [521, 303] on button "SUBMIT" at bounding box center [515, 351] width 89 height 21
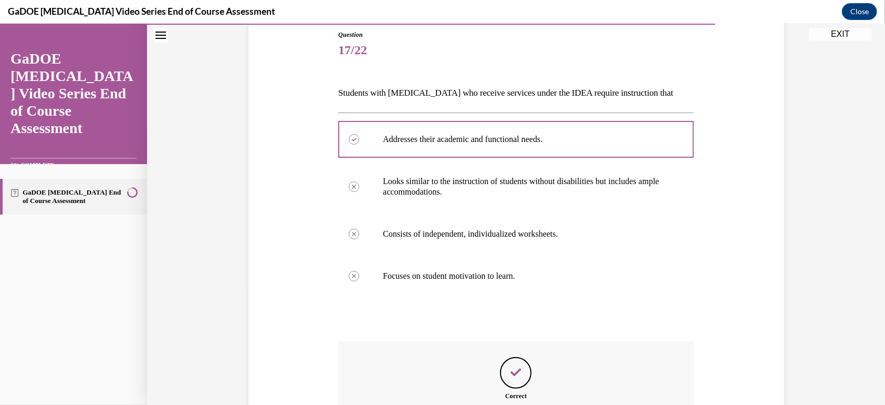
scroll to position [245, 0]
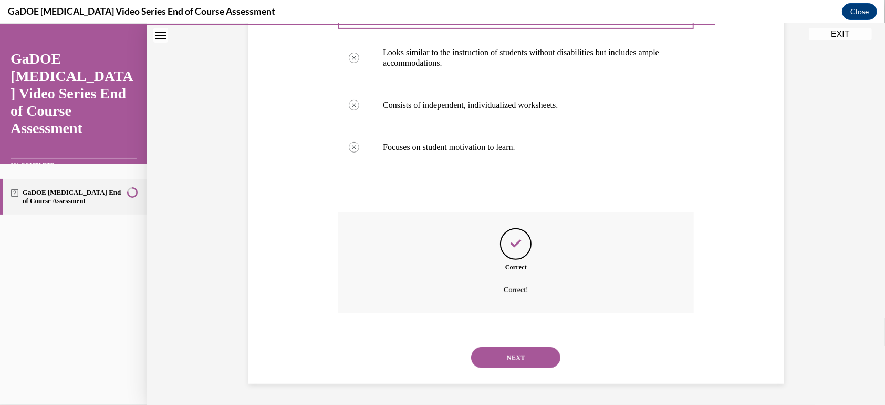
click at [504, 303] on button "NEXT" at bounding box center [515, 356] width 89 height 21
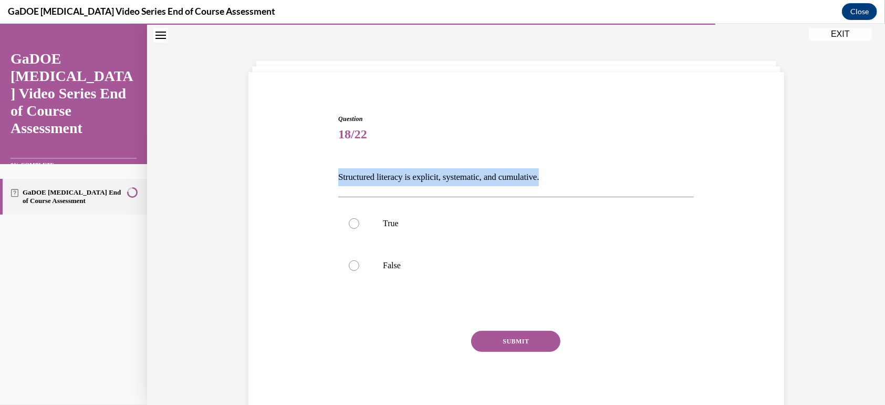
drag, startPoint x: 558, startPoint y: 177, endPoint x: 334, endPoint y: 177, distance: 223.9
click at [338, 177] on p "Structured literacy is explicit, systematic, and cumulative." at bounding box center [516, 177] width 356 height 18
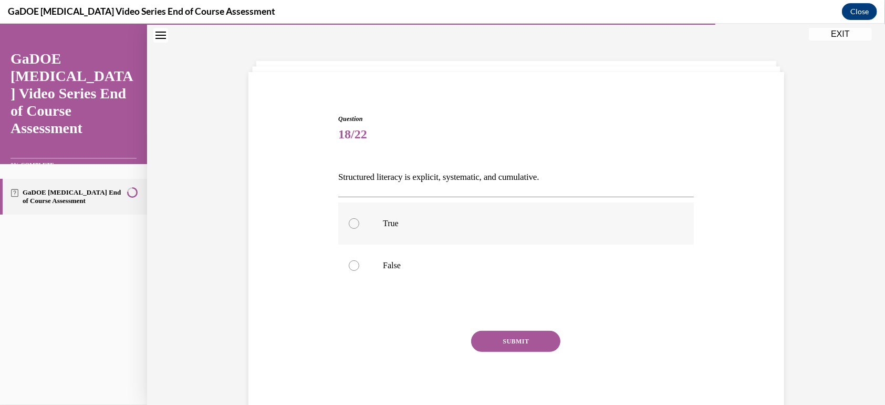
click at [358, 220] on label "True" at bounding box center [516, 223] width 356 height 42
click at [358, 220] on input "True" at bounding box center [354, 223] width 11 height 11
radio input "true"
click at [508, 303] on button "SUBMIT" at bounding box center [515, 340] width 89 height 21
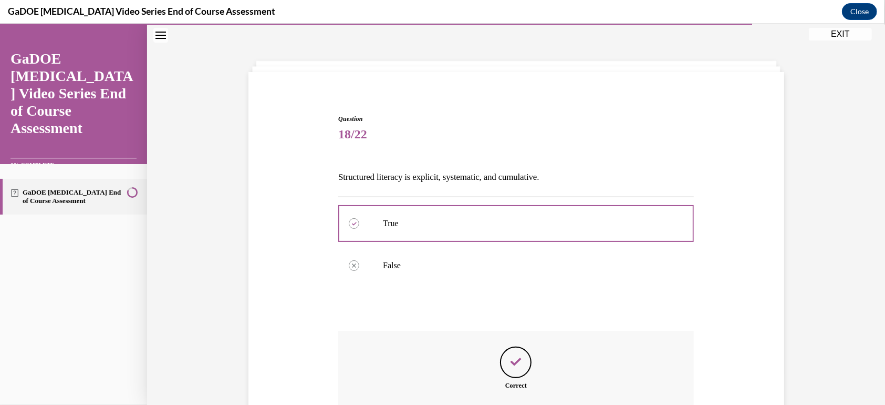
scroll to position [150, 0]
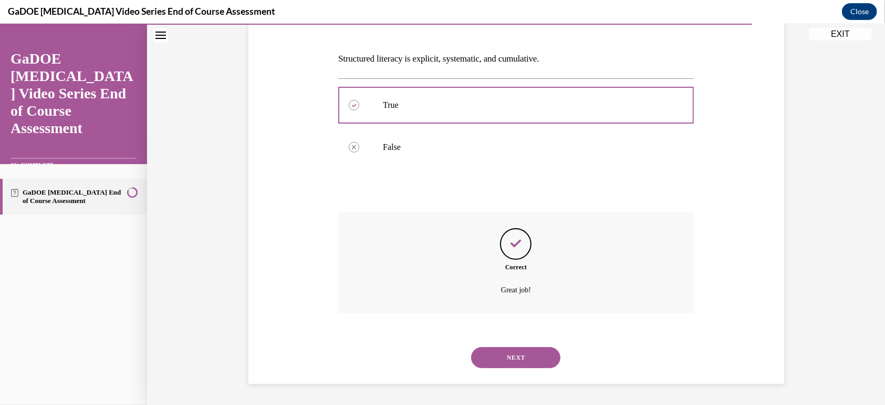
click at [527, 303] on button "NEXT" at bounding box center [515, 356] width 89 height 21
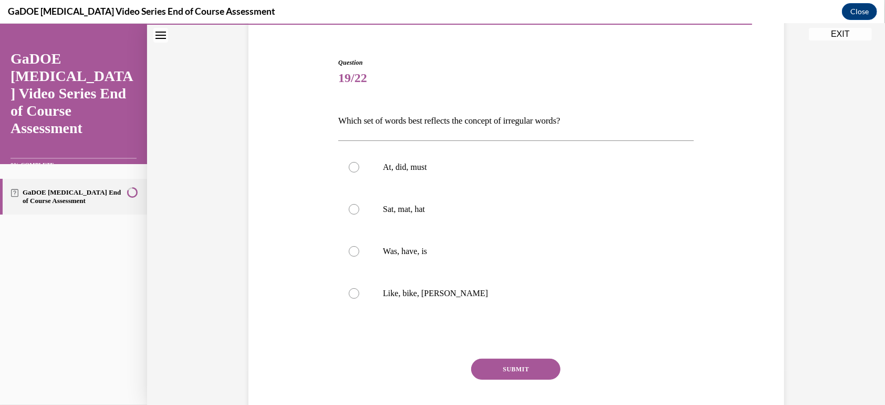
scroll to position [116, 0]
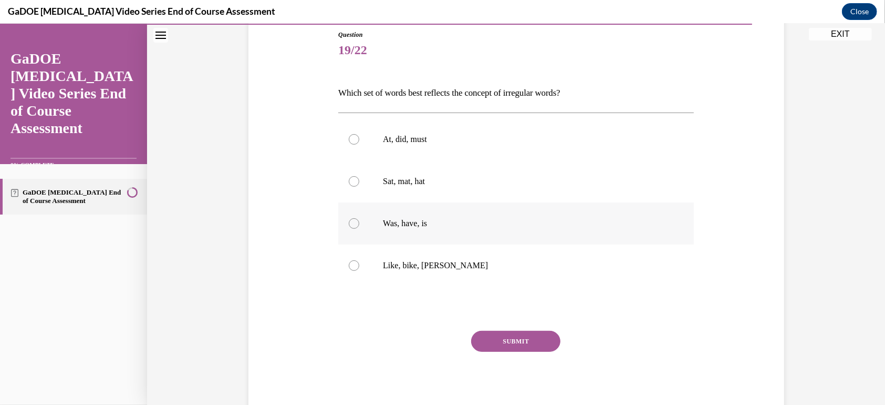
click at [393, 218] on p "Was, have, is" at bounding box center [525, 223] width 285 height 11
click at [359, 218] on input "Was, have, is" at bounding box center [354, 223] width 11 height 11
radio input "true"
click at [513, 303] on button "SUBMIT" at bounding box center [515, 340] width 89 height 21
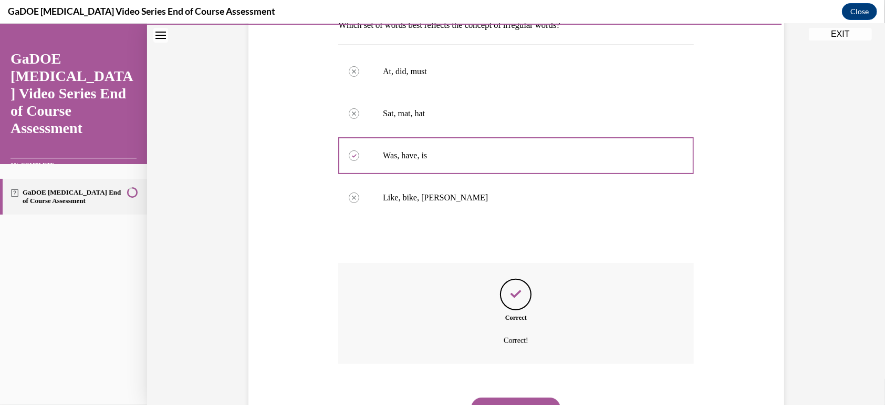
scroll to position [234, 0]
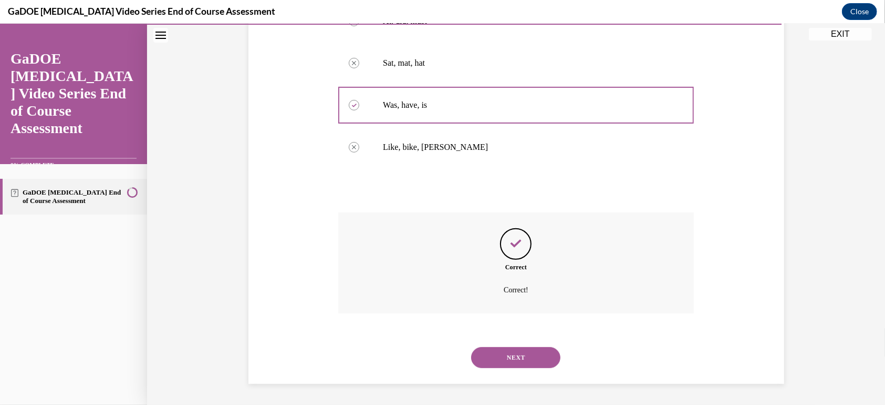
click at [506, 303] on button "NEXT" at bounding box center [515, 356] width 89 height 21
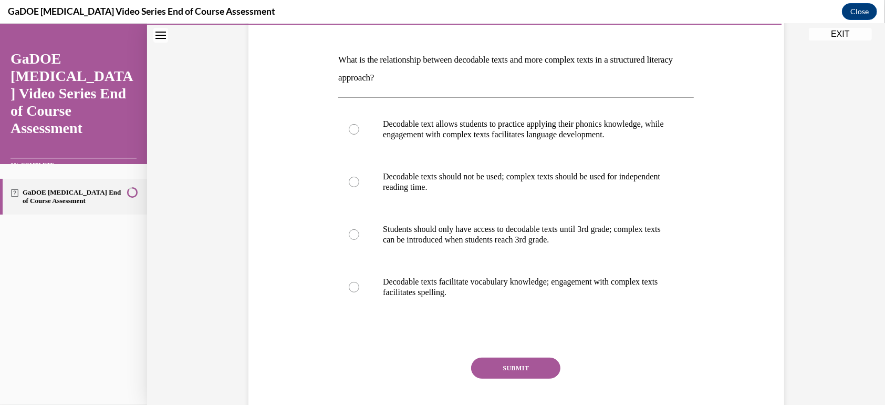
scroll to position [151, 0]
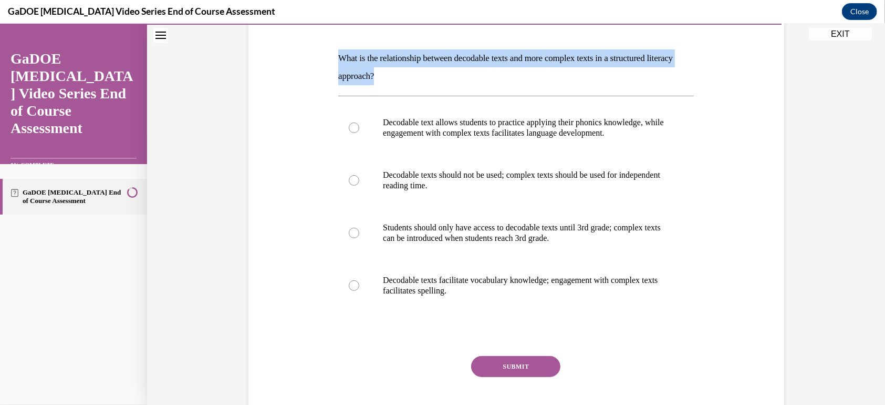
drag, startPoint x: 402, startPoint y: 77, endPoint x: 325, endPoint y: 54, distance: 80.6
click at [325, 54] on div "Question 20/22 What is the relationship between decodable texts and more comple…" at bounding box center [516, 202] width 541 height 478
drag, startPoint x: 628, startPoint y: 130, endPoint x: 379, endPoint y: 121, distance: 249.8
click at [383, 121] on p "Decodable text allows students to practice applying their phonics knowledge, wh…" at bounding box center [525, 127] width 285 height 21
drag, startPoint x: 481, startPoint y: 184, endPoint x: 377, endPoint y: 171, distance: 104.8
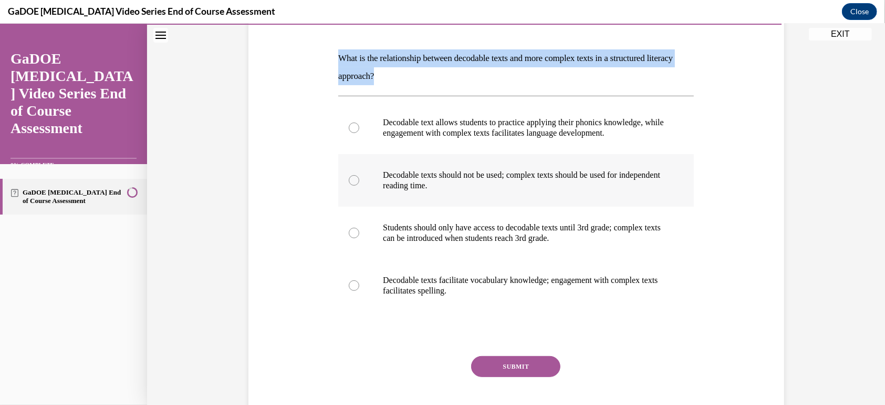
click at [377, 171] on label "Decodable texts should not be used; complex texts should be used for independen…" at bounding box center [516, 179] width 356 height 53
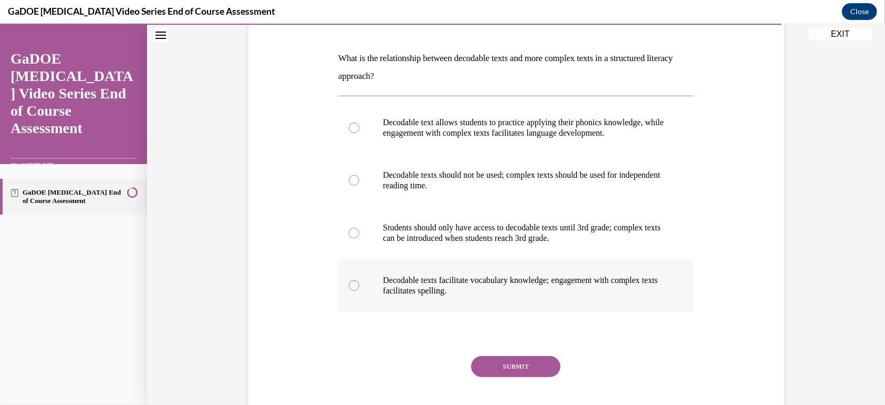
click at [505, 292] on p "Decodable texts facilitate vocabulary knowledge; engagement with complex texts …" at bounding box center [525, 284] width 285 height 21
click at [359, 290] on input "Decodable texts facilitate vocabulary knowledge; engagement with complex texts …" at bounding box center [354, 285] width 11 height 11
radio input "true"
drag, startPoint x: 491, startPoint y: 292, endPoint x: 379, endPoint y: 276, distance: 113.0
click at [383, 276] on p "Decodable texts facilitate vocabulary knowledge; engagement with complex texts …" at bounding box center [525, 284] width 285 height 21
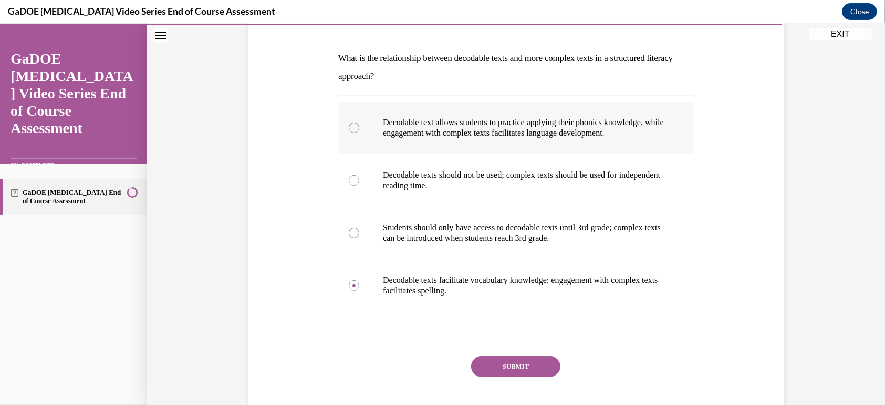
click at [408, 120] on p "Decodable text allows students to practice applying their phonics knowledge, wh…" at bounding box center [525, 127] width 285 height 21
click at [359, 122] on input "Decodable text allows students to practice applying their phonics knowledge, wh…" at bounding box center [354, 127] width 11 height 11
radio input "true"
click at [533, 303] on button "SUBMIT" at bounding box center [515, 365] width 89 height 21
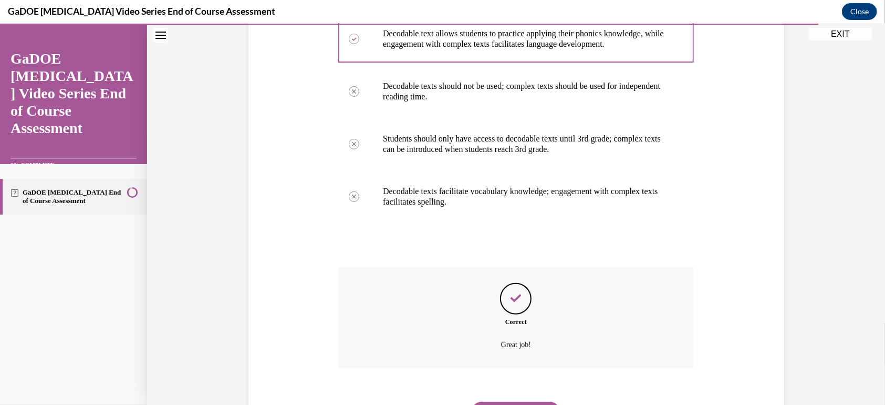
scroll to position [294, 0]
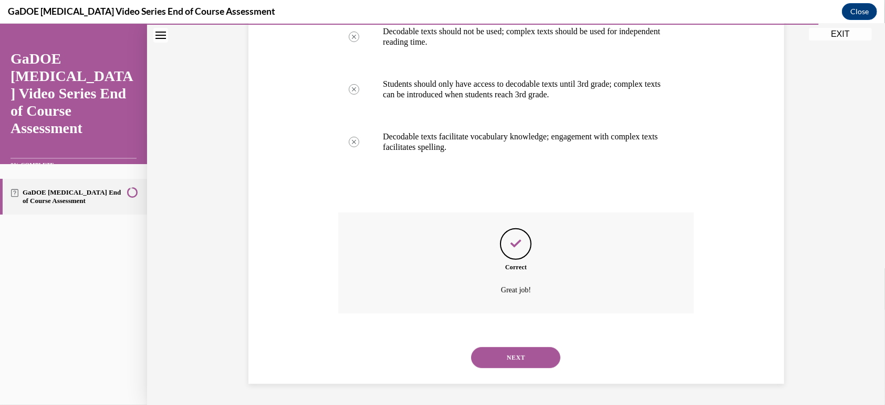
click at [515, 303] on button "NEXT" at bounding box center [515, 356] width 89 height 21
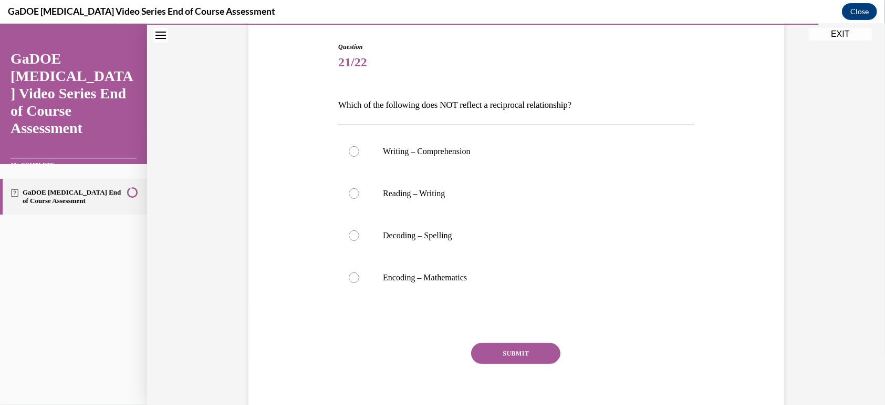
scroll to position [105, 0]
drag, startPoint x: 583, startPoint y: 99, endPoint x: 464, endPoint y: 105, distance: 118.9
click at [464, 105] on p "Which of the following does NOT reflect a reciprocal relationship?" at bounding box center [516, 104] width 356 height 18
click at [391, 272] on p "Encoding – Mathematics" at bounding box center [525, 276] width 285 height 11
click at [359, 272] on input "Encoding – Mathematics" at bounding box center [354, 276] width 11 height 11
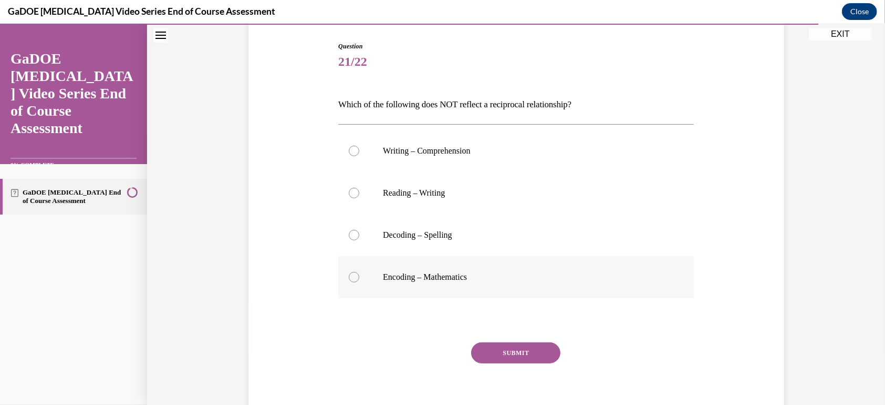
radio input "true"
click at [518, 303] on button "SUBMIT" at bounding box center [515, 352] width 89 height 21
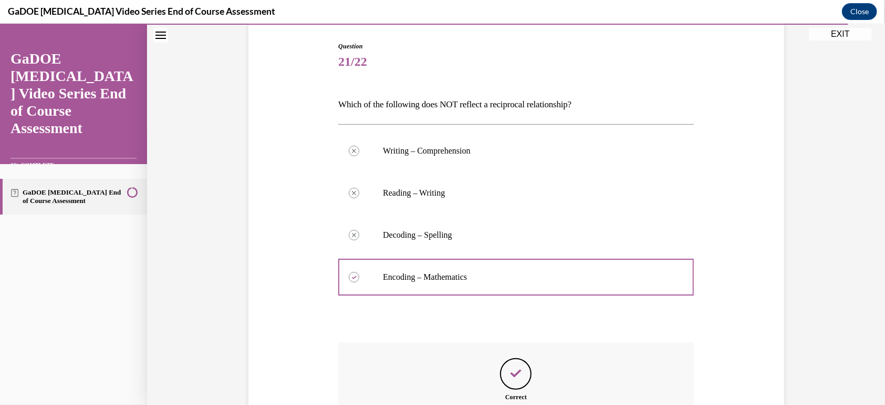
scroll to position [234, 0]
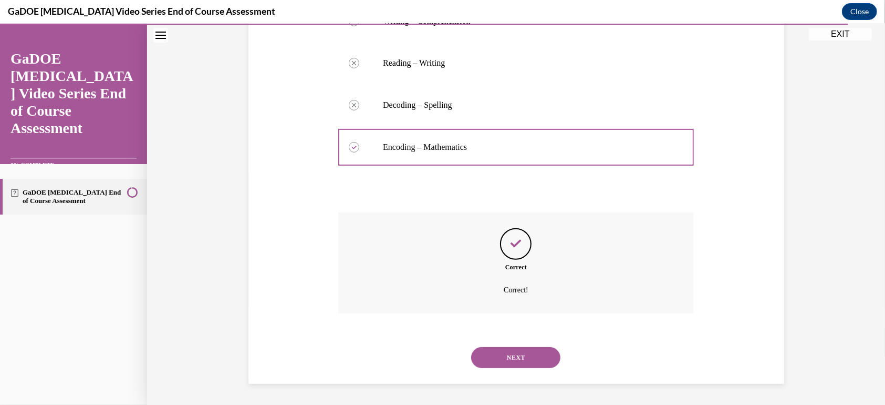
click at [512, 303] on button "NEXT" at bounding box center [515, 356] width 89 height 21
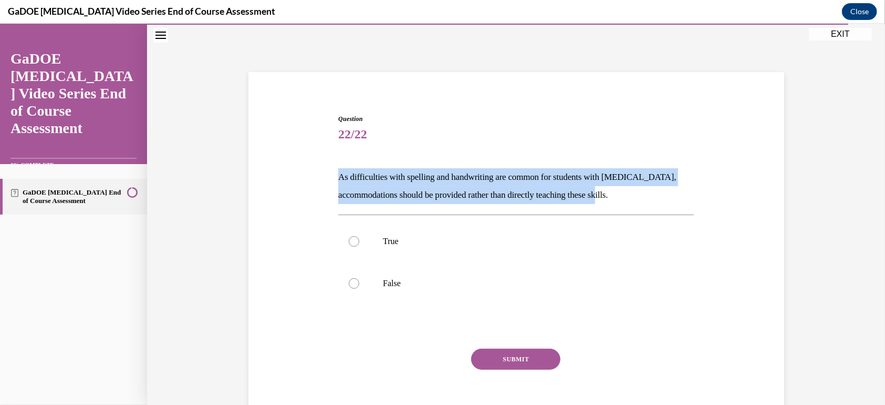
drag, startPoint x: 630, startPoint y: 194, endPoint x: 313, endPoint y: 183, distance: 317.1
click at [313, 183] on div "Question 22/22 As difficulties with spelling and handwriting are common for stu…" at bounding box center [516, 258] width 541 height 352
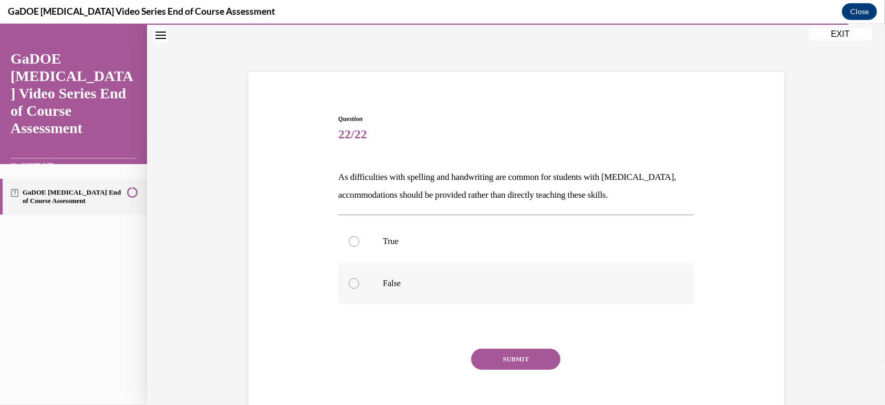
click at [383, 283] on p "False" at bounding box center [525, 282] width 285 height 11
click at [359, 283] on input "False" at bounding box center [354, 282] width 11 height 11
radio input "true"
click at [514, 303] on button "SUBMIT" at bounding box center [515, 358] width 89 height 21
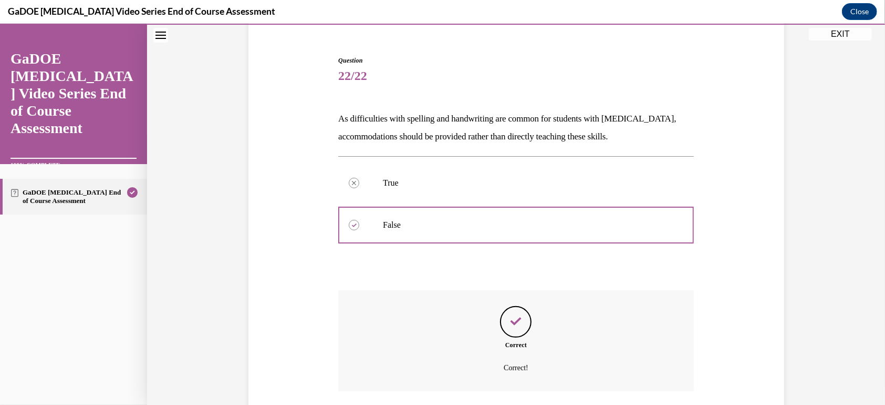
scroll to position [168, 0]
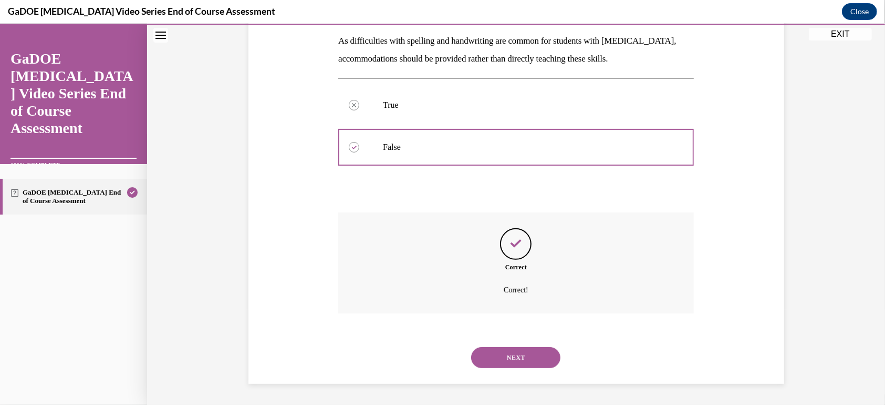
click at [515, 303] on button "NEXT" at bounding box center [515, 356] width 89 height 21
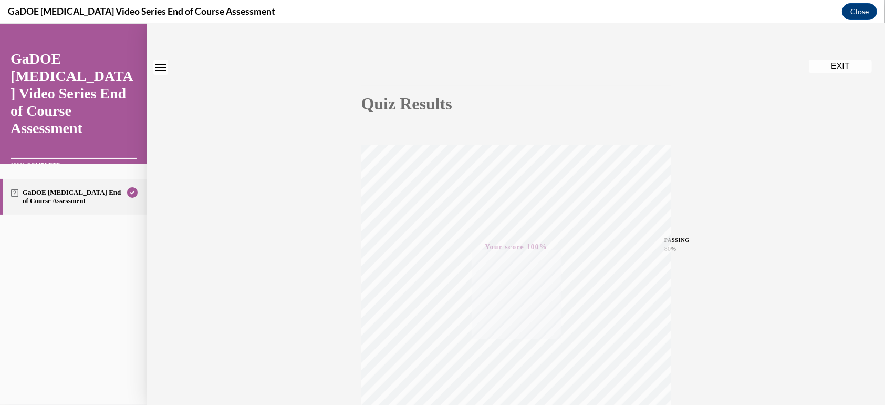
scroll to position [0, 0]
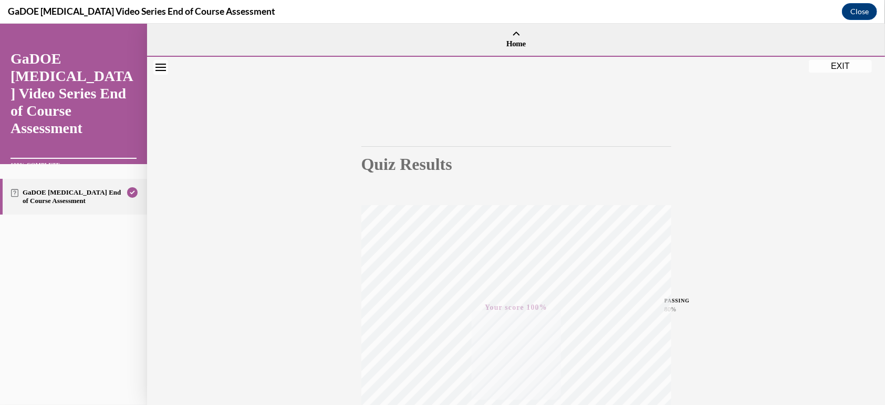
click at [656, 68] on button "EXIT" at bounding box center [840, 65] width 63 height 13
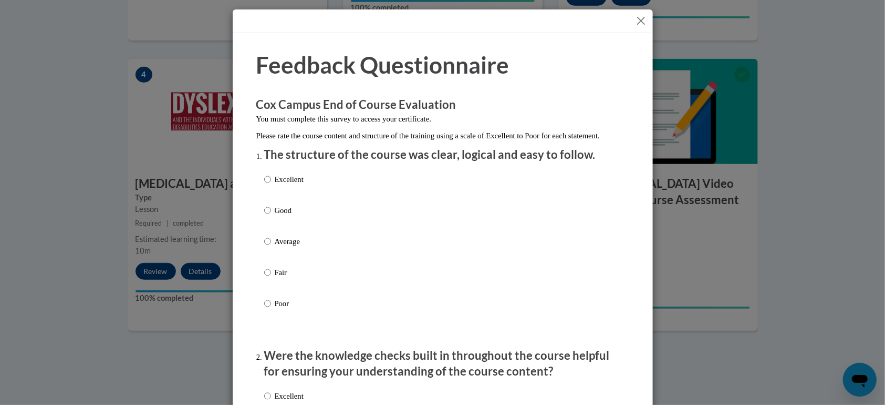
click at [277, 216] on p "Good" at bounding box center [289, 210] width 29 height 12
click at [271, 216] on input "Good" at bounding box center [267, 210] width 7 height 12
radio input "true"
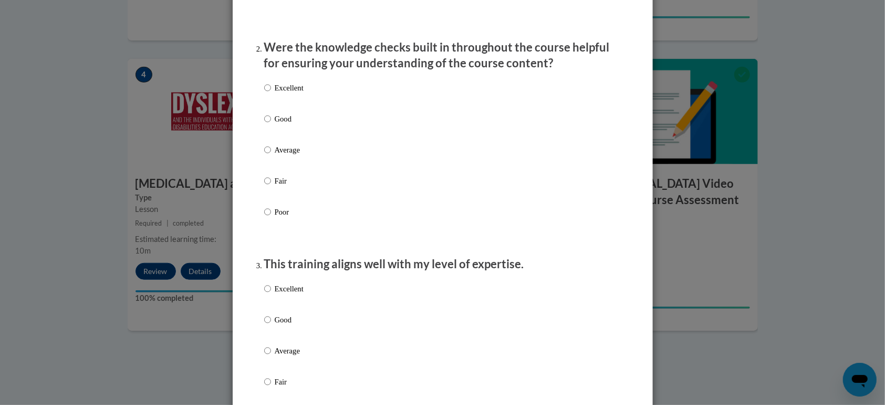
scroll to position [336, 0]
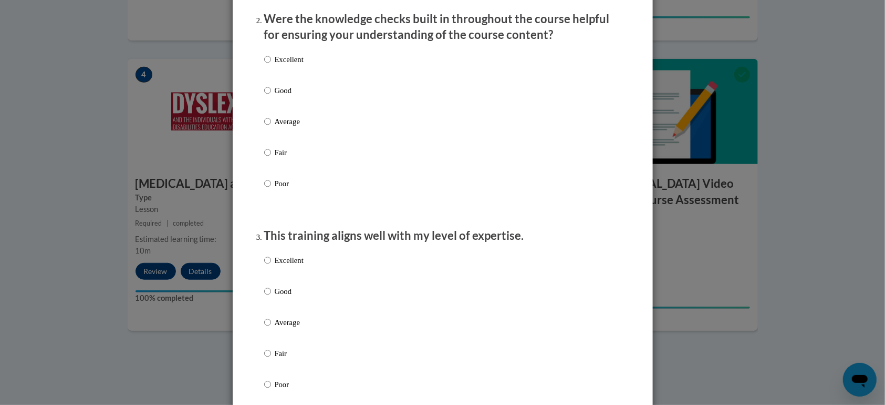
click at [278, 96] on p "Good" at bounding box center [289, 91] width 29 height 12
click at [271, 96] on input "Good" at bounding box center [267, 91] width 7 height 12
radio input "true"
click at [264, 116] on input "Average" at bounding box center [267, 122] width 7 height 12
radio input "true"
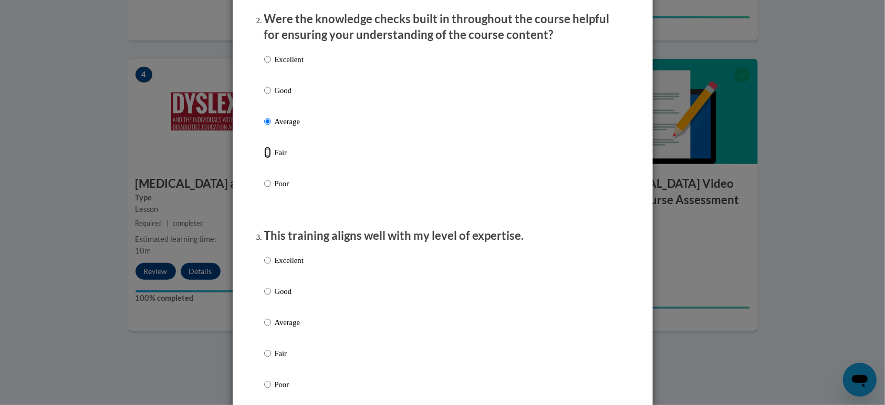
click at [264, 147] on input "Fair" at bounding box center [267, 153] width 7 height 12
radio input "true"
click at [264, 178] on input "Poor" at bounding box center [267, 184] width 7 height 12
radio input "true"
click at [264, 54] on input "Excellent" at bounding box center [267, 60] width 7 height 12
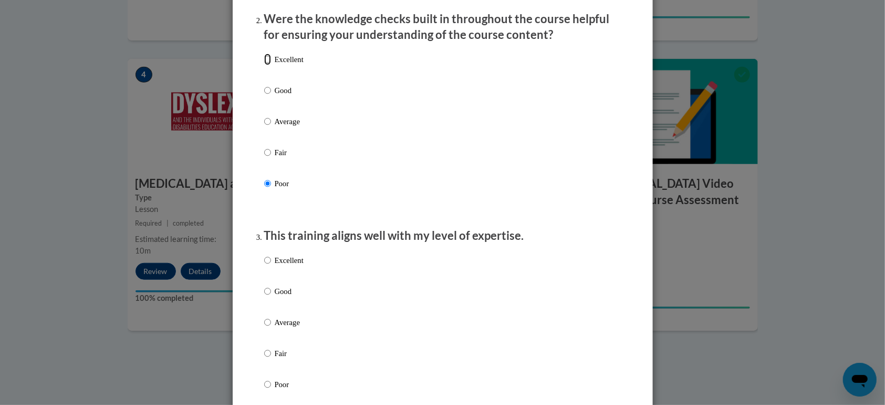
radio input "true"
click at [277, 96] on p "Good" at bounding box center [289, 91] width 29 height 12
click at [271, 96] on input "Good" at bounding box center [267, 91] width 7 height 12
radio input "true"
click at [275, 297] on p "Good" at bounding box center [289, 291] width 29 height 12
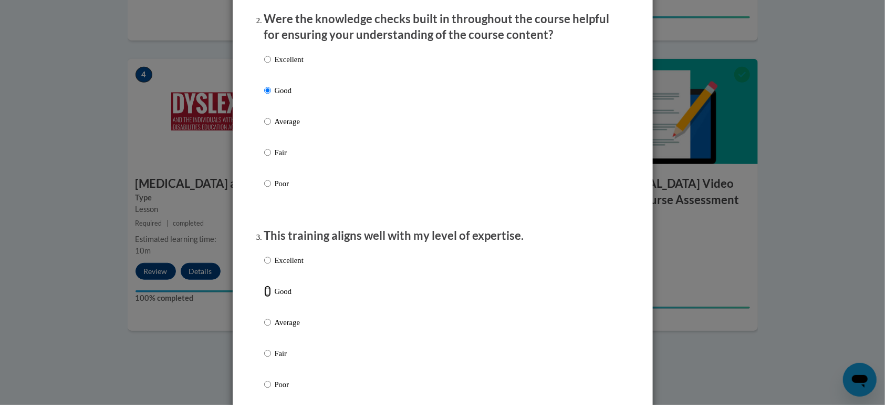
click at [271, 297] on input "Good" at bounding box center [267, 291] width 7 height 12
radio input "true"
click at [489, 238] on p "This training aligns well with my level of expertise." at bounding box center [442, 236] width 357 height 16
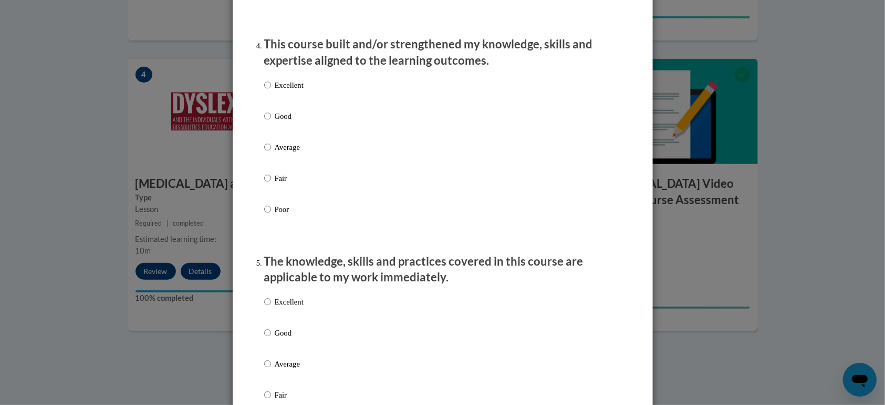
scroll to position [757, 0]
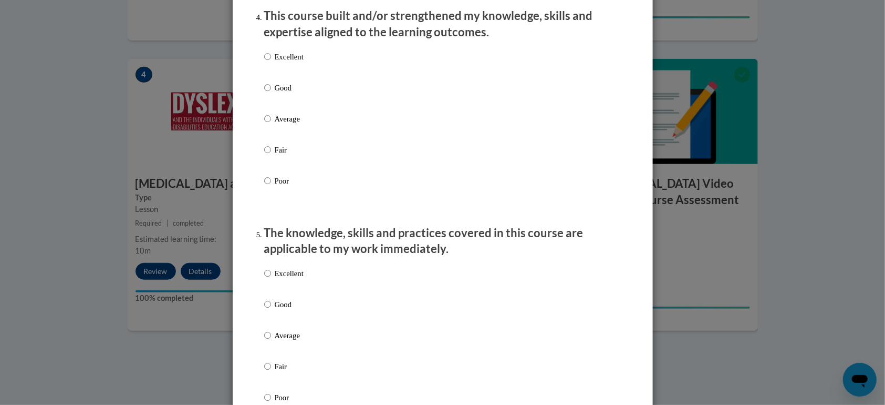
click at [277, 94] on p "Good" at bounding box center [289, 88] width 29 height 12
click at [271, 94] on input "Good" at bounding box center [267, 88] width 7 height 12
radio input "true"
click at [613, 302] on div "Excellent Good Average Fair Poor" at bounding box center [442, 347] width 357 height 171
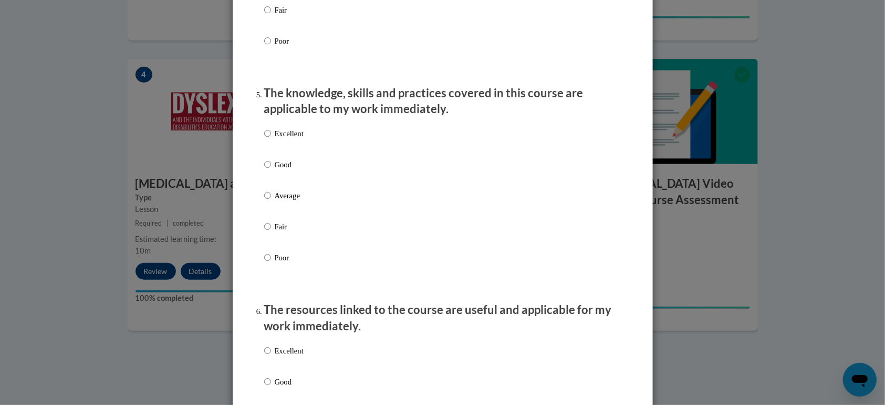
scroll to position [953, 0]
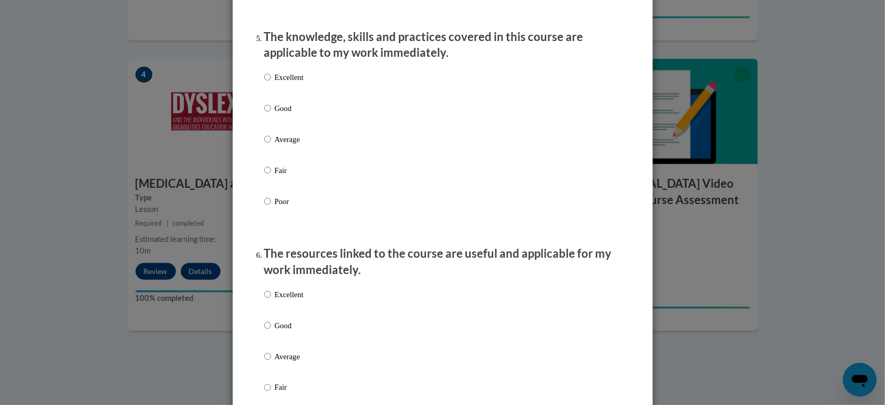
click at [278, 114] on p "Good" at bounding box center [289, 108] width 29 height 12
click at [271, 114] on input "Good" at bounding box center [267, 108] width 7 height 12
radio input "true"
click at [612, 303] on div "Excellent Good Average Fair Poor" at bounding box center [442, 368] width 357 height 171
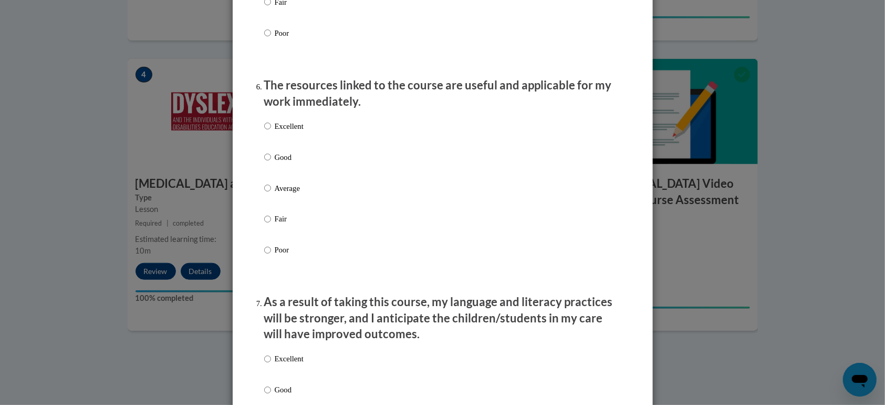
scroll to position [1177, 0]
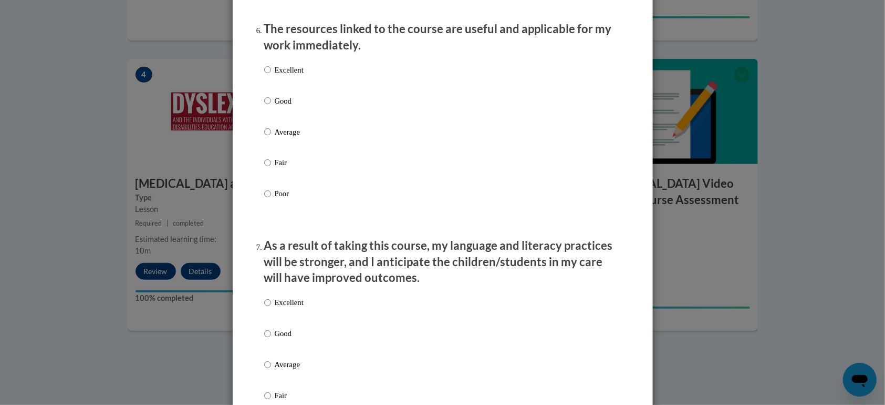
click at [282, 107] on p "Good" at bounding box center [289, 101] width 29 height 12
click at [271, 107] on input "Good" at bounding box center [267, 101] width 7 height 12
radio input "true"
click at [573, 264] on p "As a result of taking this course, my language and literacy practices will be s…" at bounding box center [442, 262] width 357 height 48
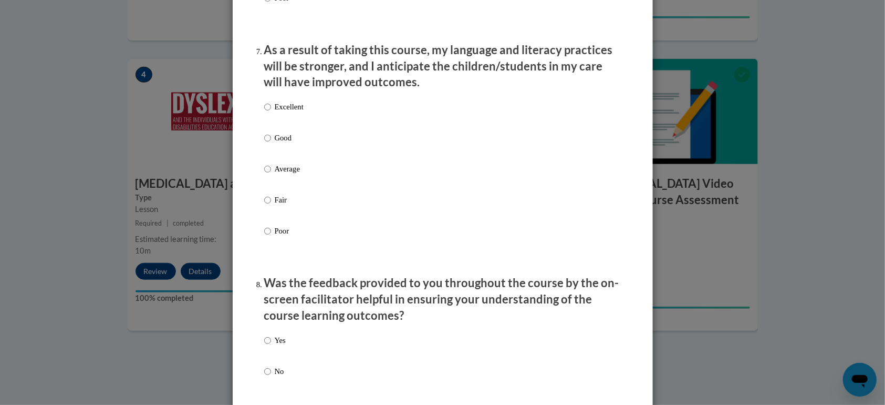
scroll to position [1401, 0]
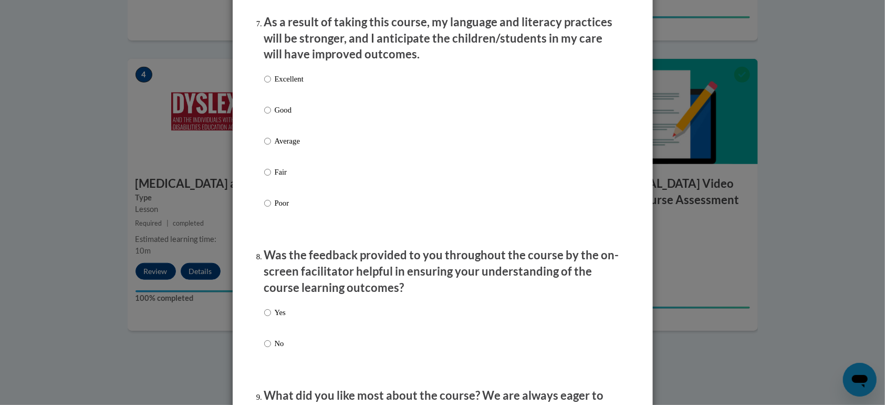
click at [277, 116] on p "Good" at bounding box center [289, 110] width 29 height 12
click at [271, 116] on input "Good" at bounding box center [267, 110] width 7 height 12
radio input "true"
click at [579, 295] on p "Was the feedback provided to you throughout the course by the on-screen facilit…" at bounding box center [442, 271] width 357 height 48
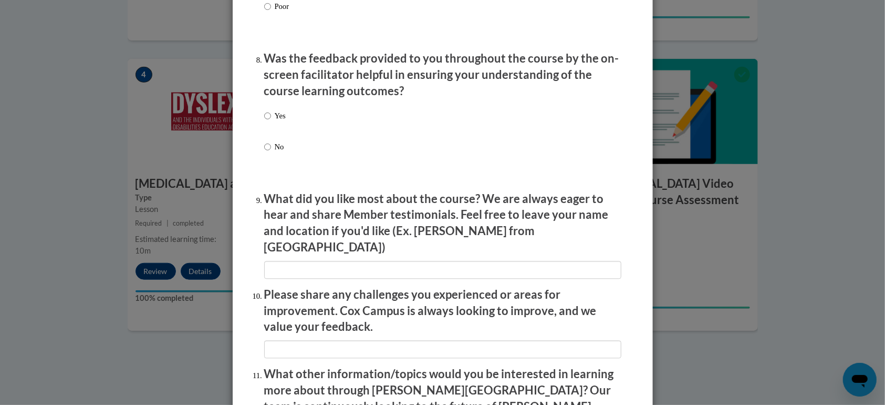
scroll to position [1625, 0]
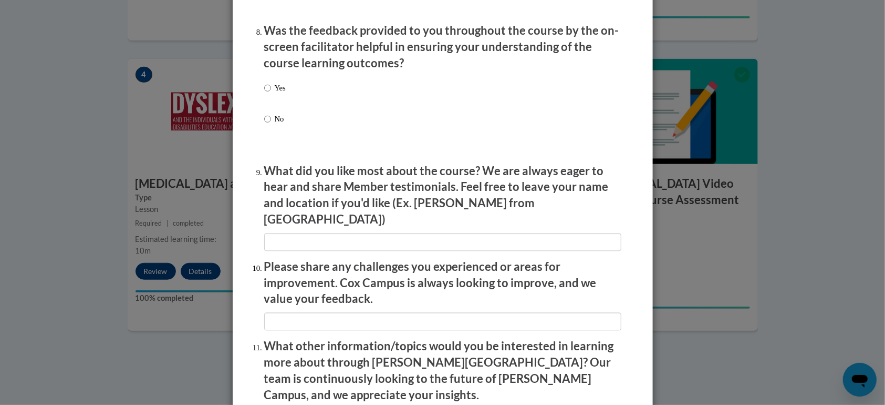
click at [277, 93] on p "Yes" at bounding box center [280, 88] width 11 height 12
click at [271, 93] on input "Yes" at bounding box center [267, 88] width 7 height 12
radio input "true"
click at [433, 267] on p "Please share any challenges you experienced or areas for improvement. Cox Campu…" at bounding box center [442, 283] width 357 height 48
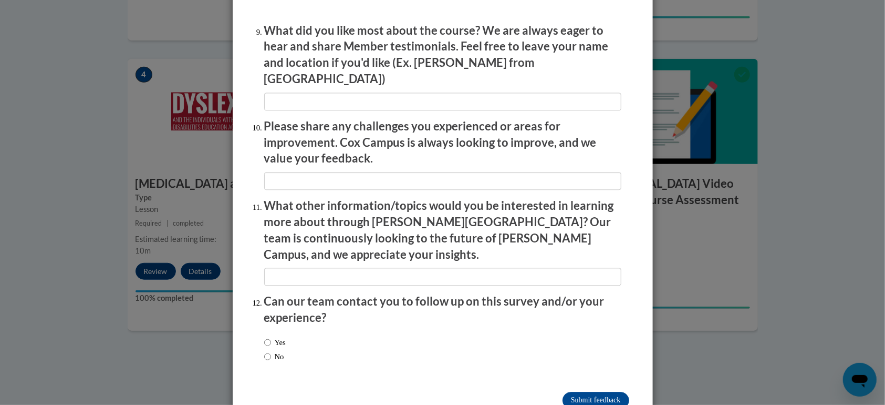
scroll to position [1779, 0]
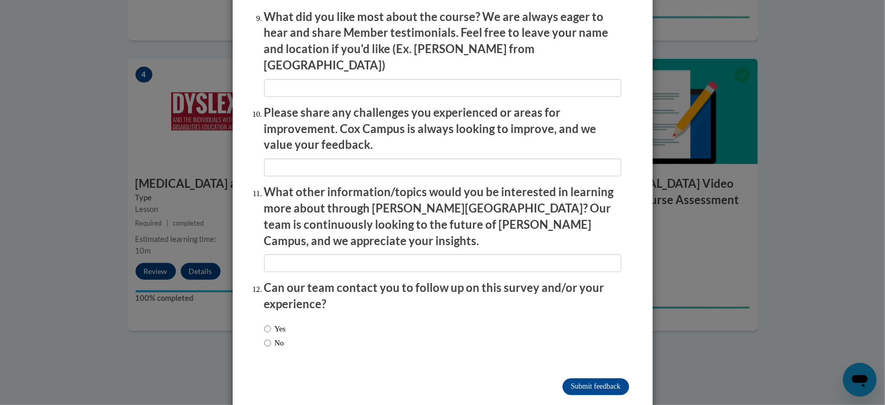
click at [276, 303] on label "No" at bounding box center [274, 343] width 20 height 12
click at [271, 303] on input "No" at bounding box center [267, 343] width 7 height 12
radio input "true"
click at [576, 303] on input "Submit feedback" at bounding box center [596, 386] width 66 height 17
click at [580, 303] on input "Submitting" at bounding box center [596, 386] width 66 height 17
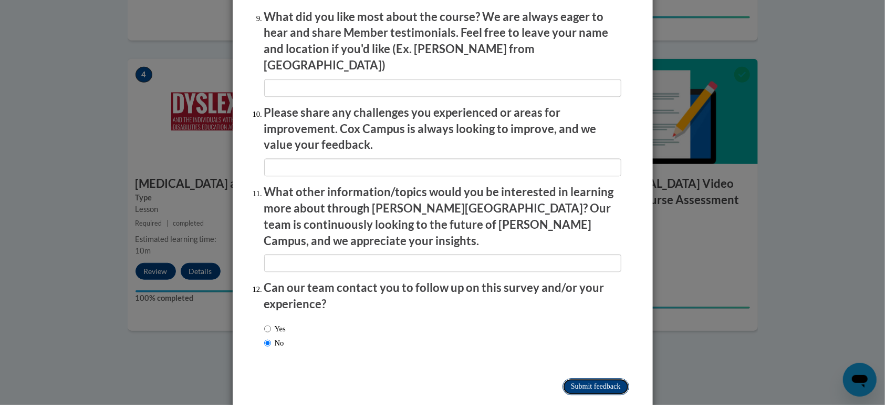
click at [580, 303] on input "Submitting" at bounding box center [596, 386] width 66 height 17
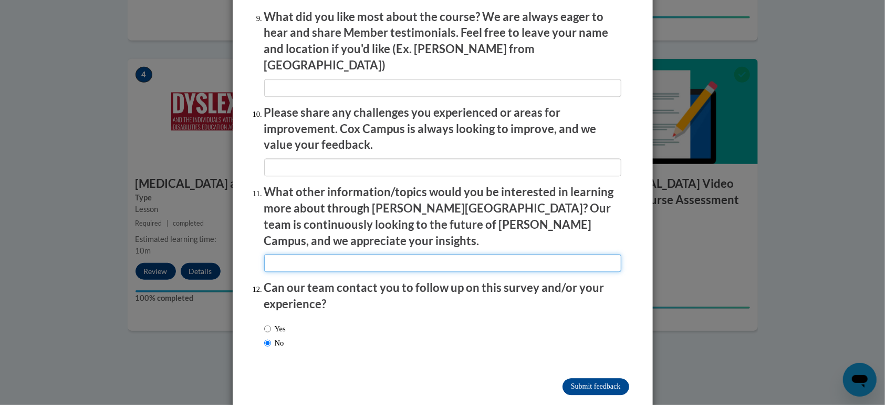
click at [366, 254] on input "textbox" at bounding box center [442, 263] width 357 height 18
type input "n"
